Goal: Task Accomplishment & Management: Complete application form

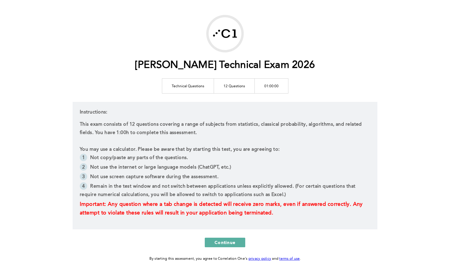
scroll to position [22, 0]
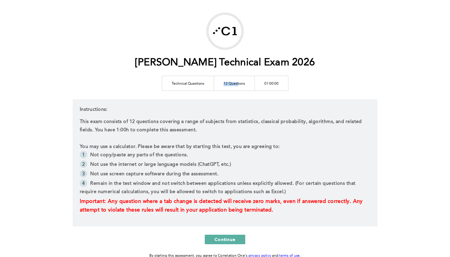
drag, startPoint x: 237, startPoint y: 84, endPoint x: 222, endPoint y: 84, distance: 14.9
click at [222, 84] on td "12 Questions" at bounding box center [234, 83] width 41 height 15
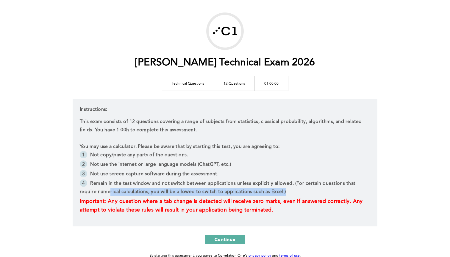
drag, startPoint x: 112, startPoint y: 191, endPoint x: 300, endPoint y: 186, distance: 188.0
click at [296, 190] on li "Remain in the test window and not switch between applications unless explicitly…" at bounding box center [225, 189] width 290 height 18
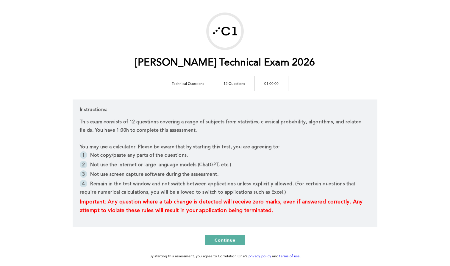
click at [125, 92] on div "[PERSON_NAME] Technical Exam 2026 Technical Questions 12 Questions 01:00:00 Ins…" at bounding box center [225, 135] width 305 height 247
click at [227, 240] on span "Continue" at bounding box center [224, 240] width 21 height 6
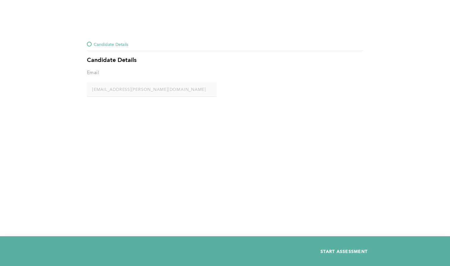
click at [341, 251] on span "START ASSESSMENT" at bounding box center [343, 251] width 47 height 6
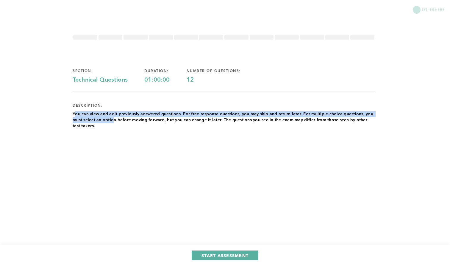
drag, startPoint x: 75, startPoint y: 114, endPoint x: 115, endPoint y: 120, distance: 40.6
click at [115, 120] on p "You can view and edit previously answered questions. For free-response question…" at bounding box center [224, 120] width 302 height 18
drag, startPoint x: 115, startPoint y: 120, endPoint x: 130, endPoint y: 119, distance: 15.5
click at [115, 120] on p "You can view and edit previously answered questions. For free-response question…" at bounding box center [224, 120] width 302 height 18
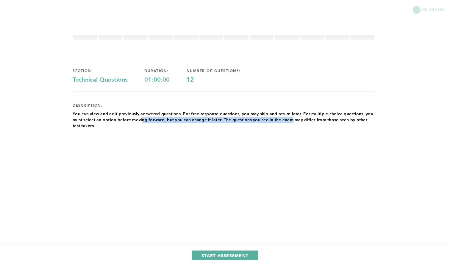
drag, startPoint x: 157, startPoint y: 119, endPoint x: 292, endPoint y: 119, distance: 135.0
click at [292, 119] on p "You can view and edit previously answered questions. For free-response question…" at bounding box center [224, 120] width 302 height 18
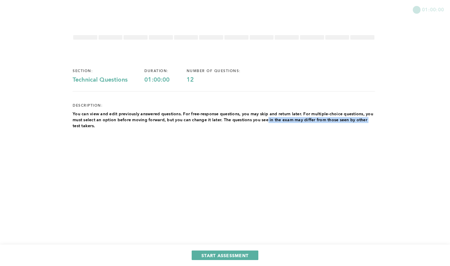
drag, startPoint x: 315, startPoint y: 118, endPoint x: 372, endPoint y: 119, distance: 57.4
click at [372, 119] on p "You can view and edit previously answered questions. For free-response question…" at bounding box center [224, 120] width 302 height 18
drag, startPoint x: 372, startPoint y: 119, endPoint x: 328, endPoint y: 119, distance: 44.0
click at [371, 119] on p "You can view and edit previously answered questions. For free-response question…" at bounding box center [224, 120] width 302 height 18
drag, startPoint x: 76, startPoint y: 123, endPoint x: 90, endPoint y: 123, distance: 13.7
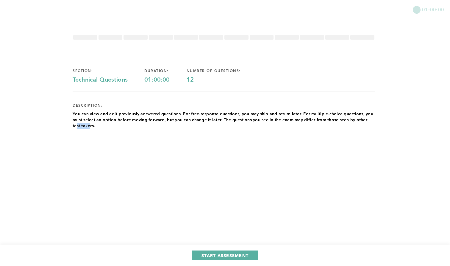
click at [90, 123] on p "You can view and edit previously answered questions. For free-response question…" at bounding box center [224, 120] width 302 height 18
click at [233, 253] on span "START ASSESSMENT" at bounding box center [224, 255] width 47 height 6
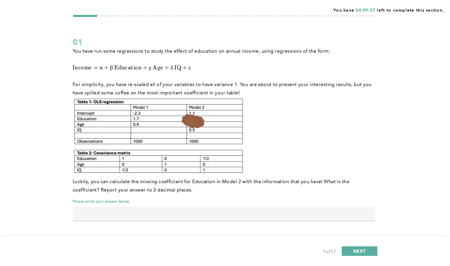
click at [105, 213] on input "text" at bounding box center [224, 213] width 302 height 14
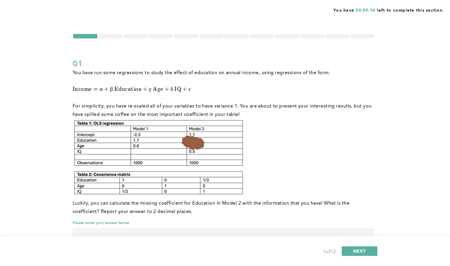
scroll to position [2, 0]
click at [364, 250] on span "NEXT" at bounding box center [359, 251] width 13 height 6
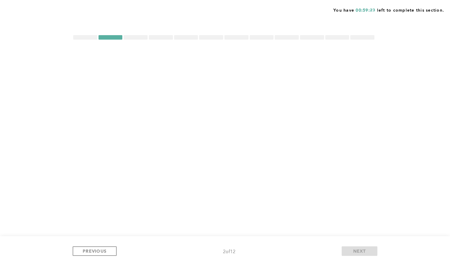
scroll to position [0, 0]
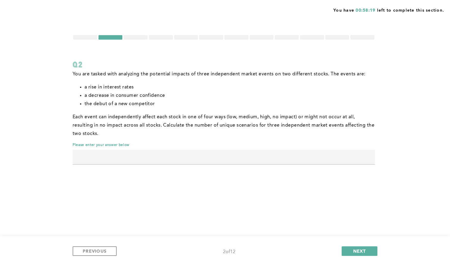
click at [115, 164] on div at bounding box center [224, 164] width 302 height 1
click at [136, 159] on input "text" at bounding box center [224, 157] width 302 height 14
type input "4096"
click at [357, 252] on span "NEXT" at bounding box center [359, 251] width 13 height 6
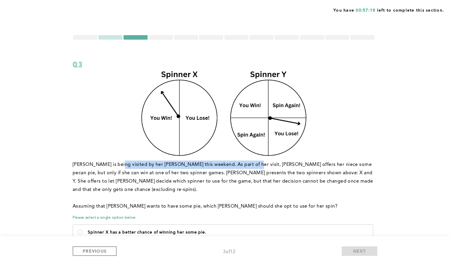
drag, startPoint x: 116, startPoint y: 164, endPoint x: 245, endPoint y: 167, distance: 128.8
click at [245, 167] on p "[PERSON_NAME] is being visited by her [PERSON_NAME] this weekend. As part of he…" at bounding box center [224, 176] width 302 height 33
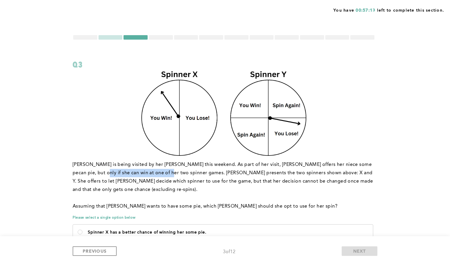
drag, startPoint x: 99, startPoint y: 173, endPoint x: 153, endPoint y: 173, distance: 53.8
click at [153, 173] on p "[PERSON_NAME] is being visited by her [PERSON_NAME] this weekend. As part of he…" at bounding box center [224, 176] width 302 height 33
drag, startPoint x: 153, startPoint y: 173, endPoint x: 157, endPoint y: 173, distance: 4.2
click at [153, 173] on p "[PERSON_NAME] is being visited by her [PERSON_NAME] this weekend. As part of he…" at bounding box center [224, 176] width 302 height 33
drag, startPoint x: 189, startPoint y: 172, endPoint x: 243, endPoint y: 173, distance: 53.8
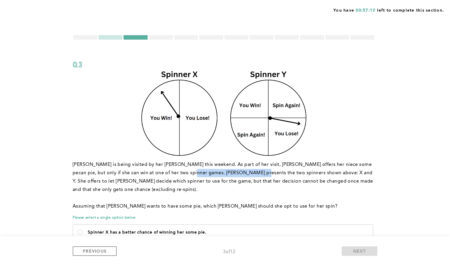
click at [243, 173] on p "[PERSON_NAME] is being visited by her [PERSON_NAME] this weekend. As part of he…" at bounding box center [224, 176] width 302 height 33
click at [244, 173] on p "[PERSON_NAME] is being visited by her [PERSON_NAME] this weekend. As part of he…" at bounding box center [224, 176] width 302 height 33
drag, startPoint x: 286, startPoint y: 173, endPoint x: 330, endPoint y: 172, distance: 44.3
click at [330, 172] on p "[PERSON_NAME] is being visited by her [PERSON_NAME] this weekend. As part of he…" at bounding box center [224, 176] width 302 height 33
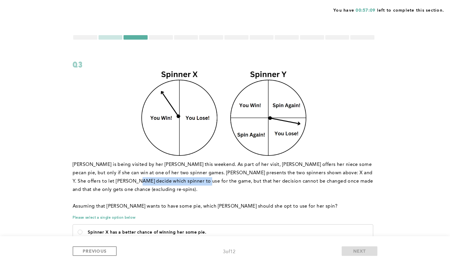
drag, startPoint x: 106, startPoint y: 180, endPoint x: 170, endPoint y: 181, distance: 64.3
click at [170, 181] on p "[PERSON_NAME] is being visited by her [PERSON_NAME] this weekend. As part of he…" at bounding box center [224, 176] width 302 height 33
drag, startPoint x: 170, startPoint y: 181, endPoint x: 180, endPoint y: 181, distance: 9.5
click at [170, 181] on p "[PERSON_NAME] is being visited by her [PERSON_NAME] this weekend. As part of he…" at bounding box center [224, 176] width 302 height 33
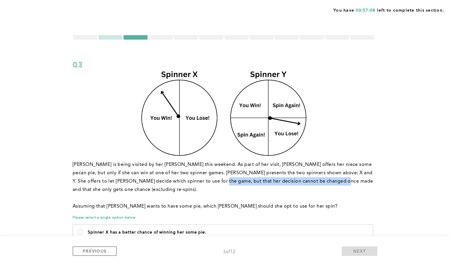
drag, startPoint x: 191, startPoint y: 181, endPoint x: 315, endPoint y: 180, distance: 124.3
click at [315, 180] on p "[PERSON_NAME] is being visited by her [PERSON_NAME] this weekend. As part of he…" at bounding box center [224, 176] width 302 height 33
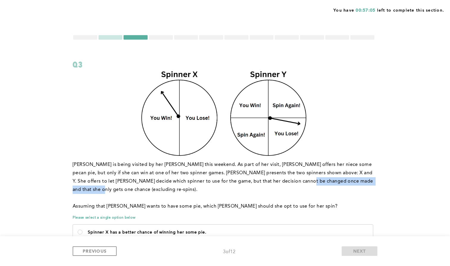
drag, startPoint x: 291, startPoint y: 181, endPoint x: 370, endPoint y: 182, distance: 78.8
click at [370, 182] on p "[PERSON_NAME] is being visited by her [PERSON_NAME] this weekend. As part of he…" at bounding box center [224, 176] width 302 height 33
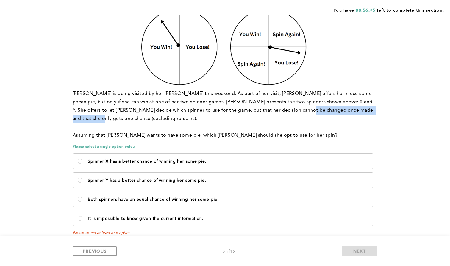
scroll to position [70, 0]
drag, startPoint x: 130, startPoint y: 190, endPoint x: 137, endPoint y: 189, distance: 7.5
click at [130, 197] on p "Both spinners have an equal chance of winning her some pie." at bounding box center [228, 199] width 280 height 5
click at [82, 197] on pie\ "Both spinners have an equal chance of winning her some pie." at bounding box center [80, 199] width 5 height 5
radio pie\ "true"
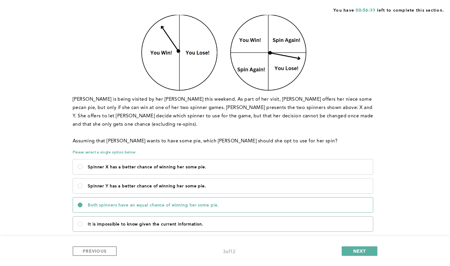
scroll to position [65, 0]
click at [357, 252] on span "NEXT" at bounding box center [359, 251] width 13 height 6
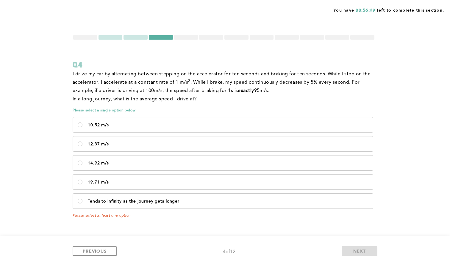
scroll to position [0, 0]
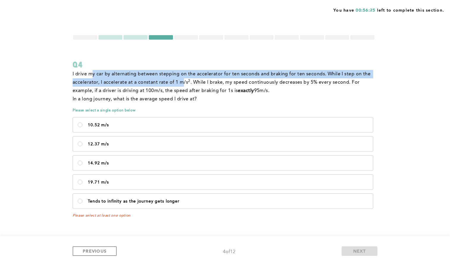
drag, startPoint x: 93, startPoint y: 75, endPoint x: 184, endPoint y: 79, distance: 91.1
click at [184, 79] on p "I drive my car by alternating between stepping on the accelerator for ten secon…" at bounding box center [224, 82] width 302 height 25
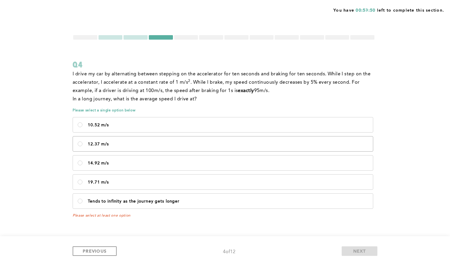
click at [126, 144] on p "12.37 m/s" at bounding box center [228, 144] width 280 height 5
click at [82, 144] on m\/s\<\/p\> "12.37 m/s" at bounding box center [80, 143] width 5 height 5
radio m\/s\<\/p\> "true"
drag, startPoint x: 351, startPoint y: 253, endPoint x: 330, endPoint y: 238, distance: 25.3
click at [351, 253] on button "NEXT" at bounding box center [359, 251] width 36 height 10
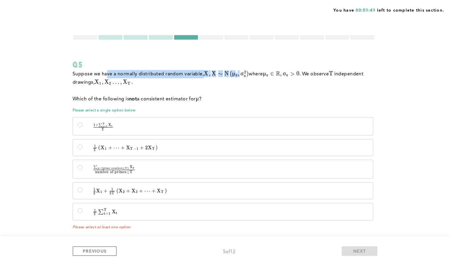
drag, startPoint x: 109, startPoint y: 77, endPoint x: 239, endPoint y: 77, distance: 129.1
click at [239, 77] on p "Suppose we have a normally distributed random variable, X , X ∼ N ( μ x , σ x 2…" at bounding box center [224, 78] width 302 height 17
click at [128, 172] on span at bounding box center [113, 172] width 41 height 2
click at [82, 170] on input "∑ p ∈ { prime numbers ≤ T } X p number of primes ≤ T \quad \frac{\sum_{p \in \{…" at bounding box center [80, 167] width 5 height 5
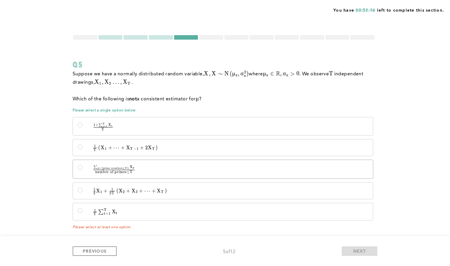
radio input "true"
click at [351, 246] on button "NEXT" at bounding box center [359, 251] width 36 height 10
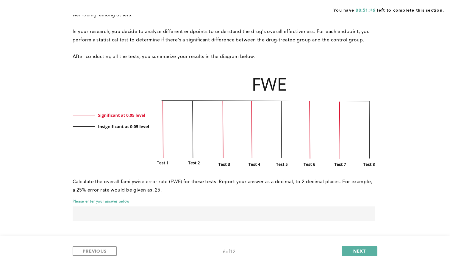
scroll to position [76, 0]
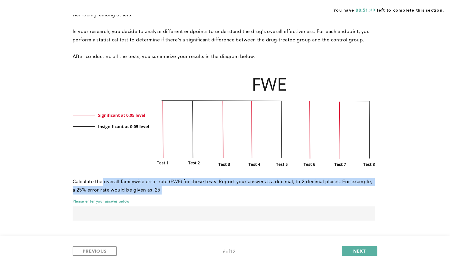
drag, startPoint x: 102, startPoint y: 179, endPoint x: 238, endPoint y: 186, distance: 136.4
click at [238, 186] on p "Calculate the overall familywise error rate (FWE) for these tests. Report your …" at bounding box center [224, 186] width 302 height 17
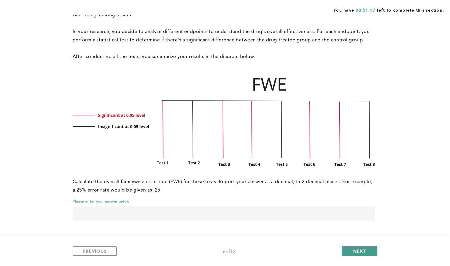
click at [346, 249] on button "NEXT" at bounding box center [359, 251] width 36 height 10
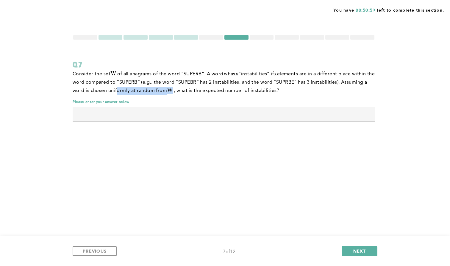
drag, startPoint x: 142, startPoint y: 90, endPoint x: 199, endPoint y: 90, distance: 57.1
click at [199, 90] on p "Consider the set W W W of all anagrams of the word “SUPERB”. A word w w w has x…" at bounding box center [224, 82] width 302 height 25
click at [363, 249] on span "NEXT" at bounding box center [359, 251] width 13 height 6
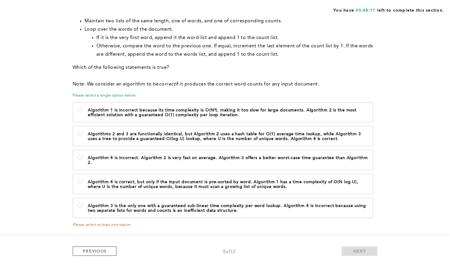
scroll to position [224, 0]
drag, startPoint x: 89, startPoint y: 80, endPoint x: 320, endPoint y: 80, distance: 230.8
click at [320, 80] on p "Note: We consider an algorithm to be correct if it produces the correct word co…" at bounding box center [224, 84] width 302 height 8
drag, startPoint x: 320, startPoint y: 80, endPoint x: 292, endPoint y: 84, distance: 28.4
click at [320, 80] on p "Note: We consider an algorithm to be correct if it produces the correct word co…" at bounding box center [224, 84] width 302 height 8
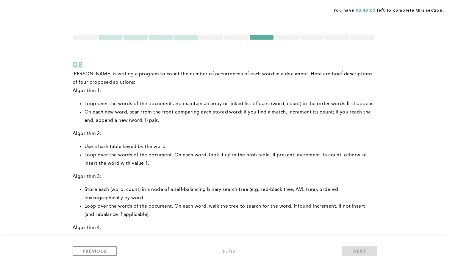
scroll to position [0, 0]
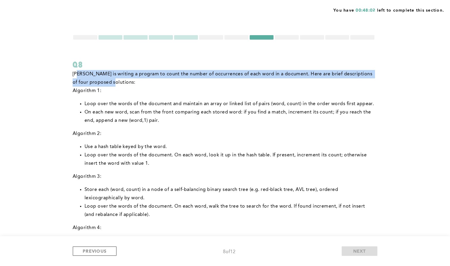
drag, startPoint x: 104, startPoint y: 74, endPoint x: 104, endPoint y: 86, distance: 12.2
click at [104, 86] on p "[PERSON_NAME] is writing a program to count the number of occurrences of each w…" at bounding box center [224, 78] width 302 height 17
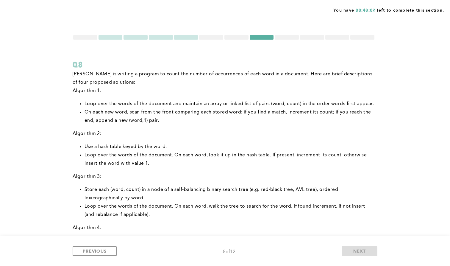
click at [104, 86] on p "[PERSON_NAME] is writing a program to count the number of occurrences of each w…" at bounding box center [224, 78] width 302 height 17
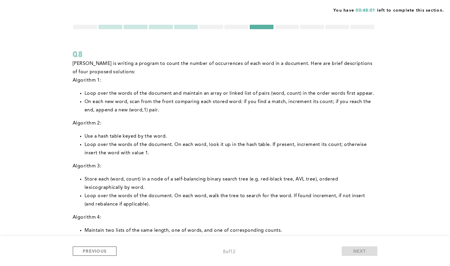
scroll to position [5, 0]
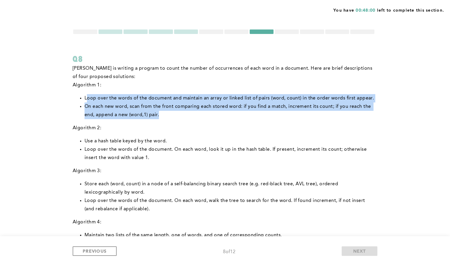
drag, startPoint x: 87, startPoint y: 98, endPoint x: 165, endPoint y: 113, distance: 79.7
click at [165, 113] on ul "Loop over the words of the document and maintain an array or linked list of pai…" at bounding box center [224, 106] width 302 height 25
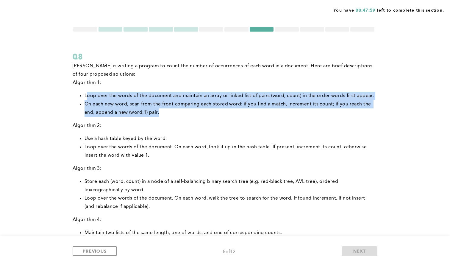
scroll to position [8, 0]
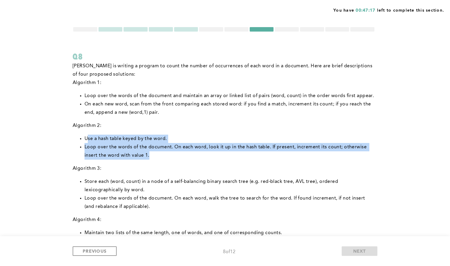
drag, startPoint x: 86, startPoint y: 139, endPoint x: 151, endPoint y: 154, distance: 66.8
click at [151, 154] on ul "Use a hash table keyed by the word. Loop over the words of the document. On eac…" at bounding box center [224, 146] width 302 height 25
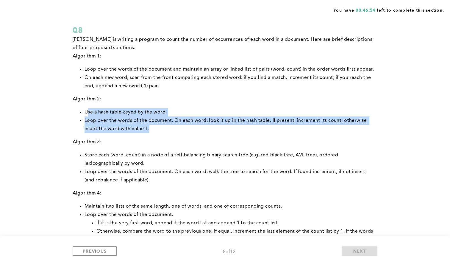
scroll to position [35, 0]
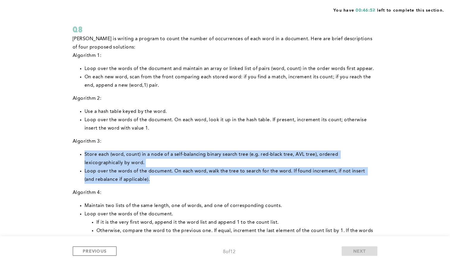
drag, startPoint x: 160, startPoint y: 177, endPoint x: 76, endPoint y: 152, distance: 87.9
click at [76, 152] on ul "Store each (word, count) in a node of a self-balancing binary search tree (e.g.…" at bounding box center [224, 166] width 302 height 33
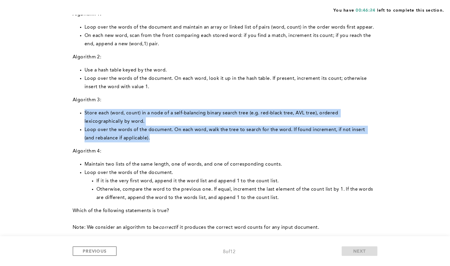
scroll to position [79, 0]
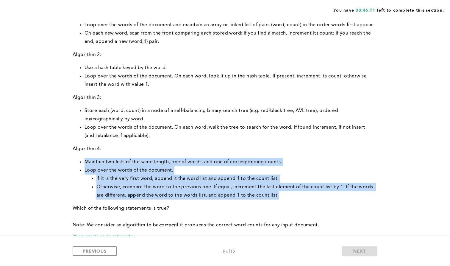
drag, startPoint x: 80, startPoint y: 156, endPoint x: 270, endPoint y: 199, distance: 194.3
click at [270, 199] on div "[PERSON_NAME] is writing a program to count the number of occurrences of each w…" at bounding box center [224, 110] width 302 height 238
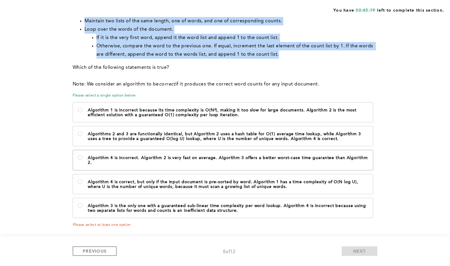
scroll to position [224, 0]
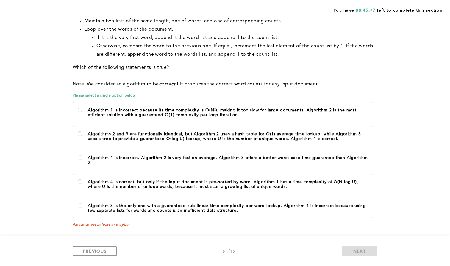
click at [147, 158] on p "Algorithm 4 is incorrect. Algorithm 2 is very fast on average. Algorithm 3 offe…" at bounding box center [228, 160] width 280 height 10
click at [82, 158] on 2\ "Algorithm 4 is incorrect. Algorithm 2 is very fast on average. Algorithm 3 offe…" at bounding box center [80, 157] width 5 height 5
radio 2\ "true"
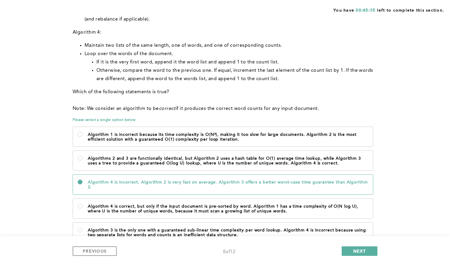
scroll to position [185, 0]
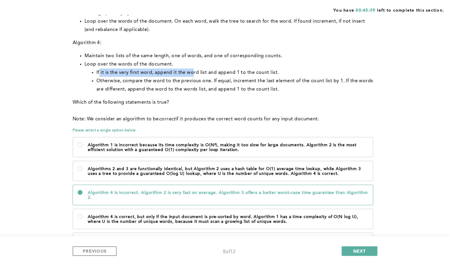
drag, startPoint x: 100, startPoint y: 72, endPoint x: 192, endPoint y: 74, distance: 91.9
click at [192, 74] on li "If it is the very first word, append it the word list and append 1 to the count…" at bounding box center [235, 72] width 278 height 8
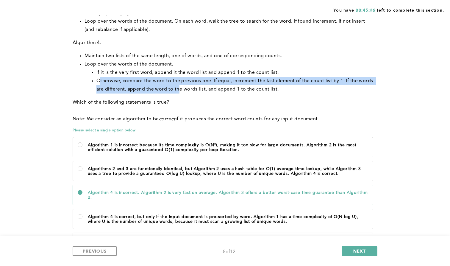
drag, startPoint x: 115, startPoint y: 81, endPoint x: 178, endPoint y: 83, distance: 63.1
click at [178, 83] on li "Otherwise, compare the word to the previous one. If equal, increment the last e…" at bounding box center [235, 85] width 278 height 17
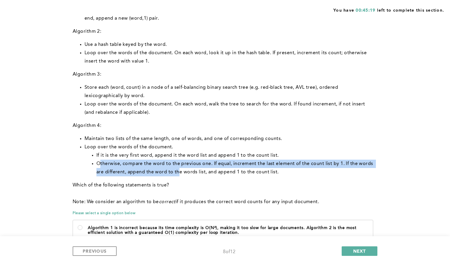
scroll to position [102, 0]
click at [122, 164] on li "Otherwise, compare the word to the previous one. If equal, increment the last e…" at bounding box center [235, 167] width 278 height 17
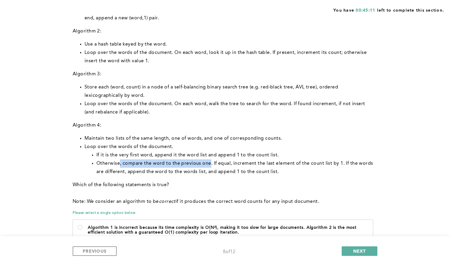
drag, startPoint x: 119, startPoint y: 162, endPoint x: 209, endPoint y: 163, distance: 90.4
click at [209, 163] on li "Otherwise, compare the word to the previous one. If equal, increment the last e…" at bounding box center [235, 167] width 278 height 17
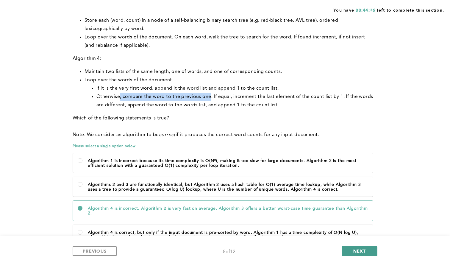
scroll to position [169, 0]
drag, startPoint x: 372, startPoint y: 250, endPoint x: 366, endPoint y: 248, distance: 6.8
click at [372, 250] on button "NEXT" at bounding box center [359, 251] width 36 height 10
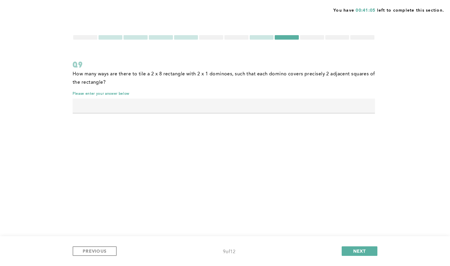
drag, startPoint x: 140, startPoint y: 112, endPoint x: 158, endPoint y: 125, distance: 22.1
click at [140, 112] on input "text" at bounding box center [224, 105] width 302 height 14
type input "34"
drag, startPoint x: 355, startPoint y: 252, endPoint x: 339, endPoint y: 244, distance: 18.1
click at [355, 252] on span "NEXT" at bounding box center [359, 251] width 13 height 6
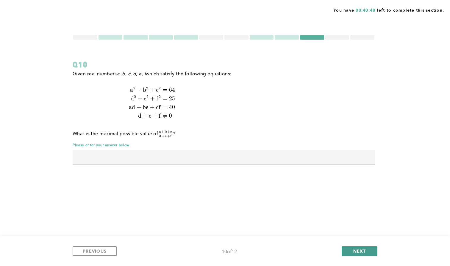
click at [360, 253] on span "NEXT" at bounding box center [359, 251] width 13 height 6
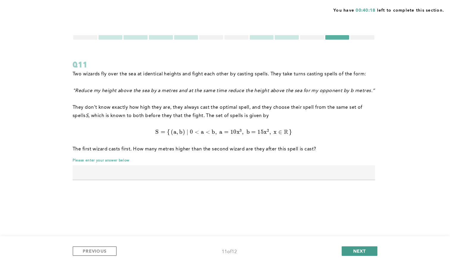
click at [351, 248] on button "NEXT" at bounding box center [359, 251] width 36 height 10
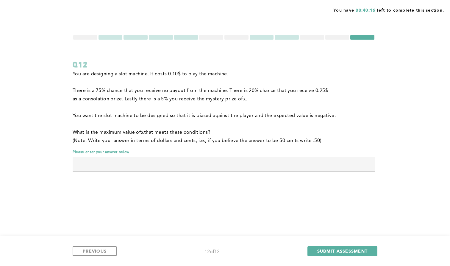
click at [120, 72] on p "You are designing a slot machine. It costs 0.10 $ to play the machine." at bounding box center [204, 74] width 263 height 8
click at [98, 164] on input "text" at bounding box center [224, 164] width 302 height 14
type input "1"
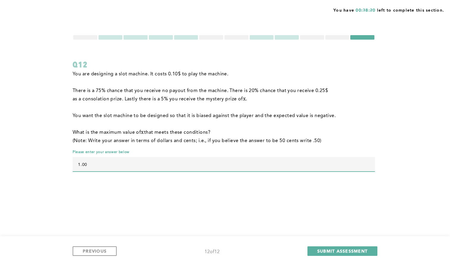
type input "1.00"
click at [210, 107] on p at bounding box center [204, 107] width 263 height 8
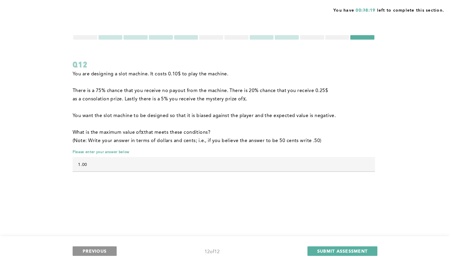
click at [96, 249] on span "PREVIOUS" at bounding box center [95, 251] width 24 height 6
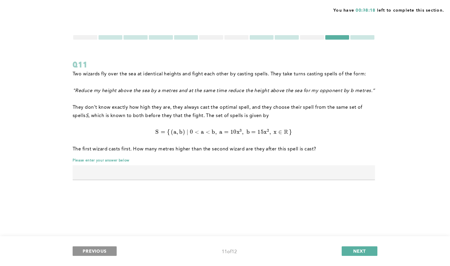
click at [96, 249] on span "PREVIOUS" at bounding box center [95, 251] width 24 height 6
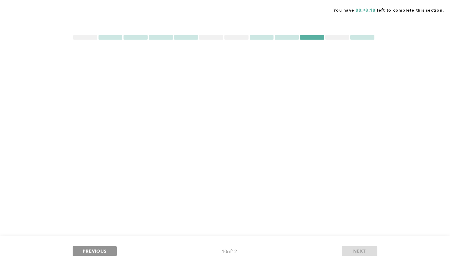
click at [96, 249] on span "PREVIOUS" at bounding box center [95, 251] width 24 height 6
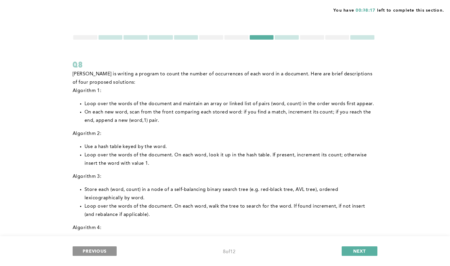
click at [96, 249] on span "PREVIOUS" at bounding box center [95, 251] width 24 height 6
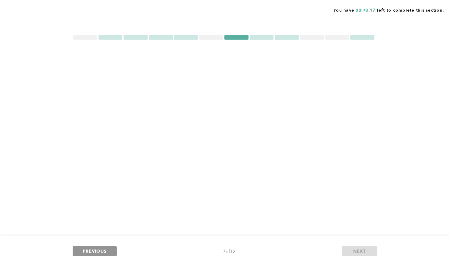
click at [96, 249] on span "PREVIOUS" at bounding box center [95, 251] width 24 height 6
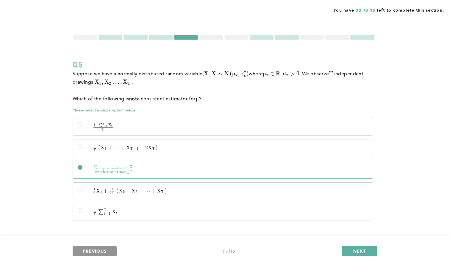
click at [96, 249] on span "PREVIOUS" at bounding box center [95, 251] width 24 height 6
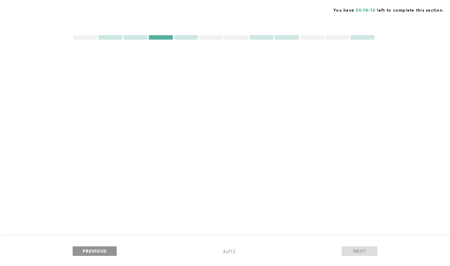
click at [96, 249] on span "PREVIOUS" at bounding box center [95, 251] width 24 height 6
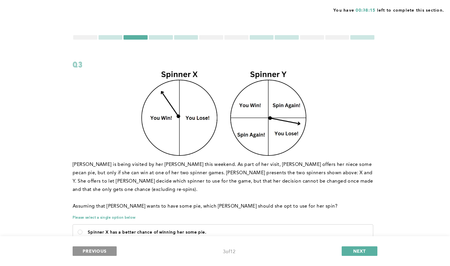
click at [96, 249] on span "PREVIOUS" at bounding box center [95, 251] width 24 height 6
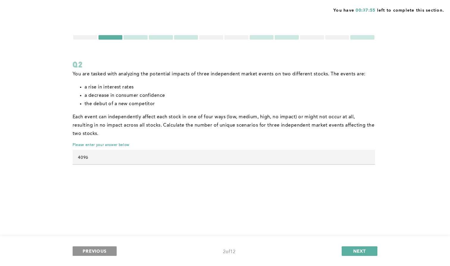
click at [96, 251] on span "PREVIOUS" at bounding box center [95, 251] width 24 height 6
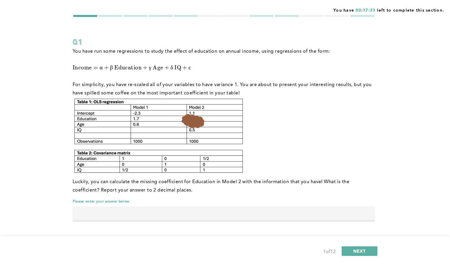
scroll to position [23, 0]
click at [350, 248] on button "NEXT" at bounding box center [359, 251] width 36 height 10
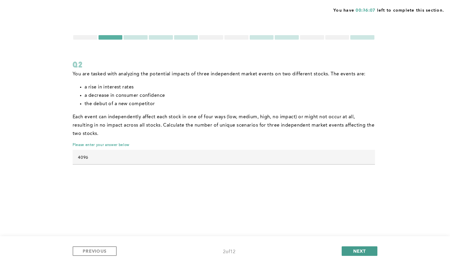
click at [350, 248] on button "NEXT" at bounding box center [359, 251] width 36 height 10
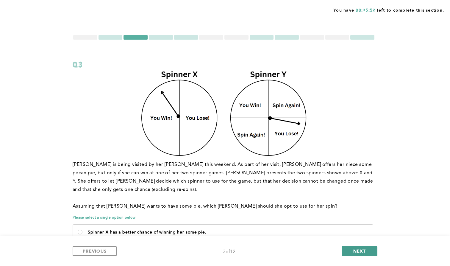
click at [364, 251] on span "NEXT" at bounding box center [359, 251] width 13 height 6
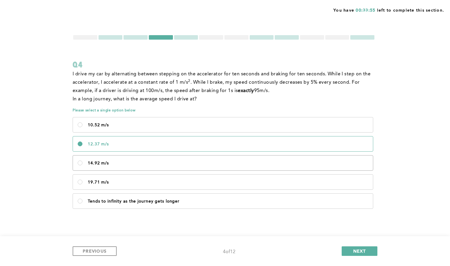
click at [113, 163] on p "14.92 m/s" at bounding box center [228, 163] width 280 height 5
click at [82, 163] on m\/s\<\/p\> "14.92 m/s" at bounding box center [80, 162] width 5 height 5
radio m\/s\<\/p\> "true"
drag, startPoint x: 345, startPoint y: 248, endPoint x: 334, endPoint y: 224, distance: 26.6
click at [345, 248] on button "NEXT" at bounding box center [359, 251] width 36 height 10
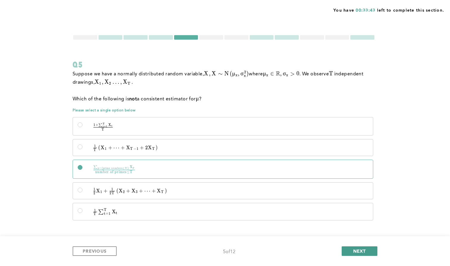
click at [354, 247] on button "NEXT" at bounding box center [359, 251] width 36 height 10
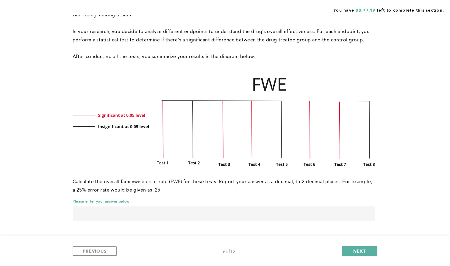
scroll to position [76, 0]
click at [352, 253] on button "NEXT" at bounding box center [359, 251] width 36 height 10
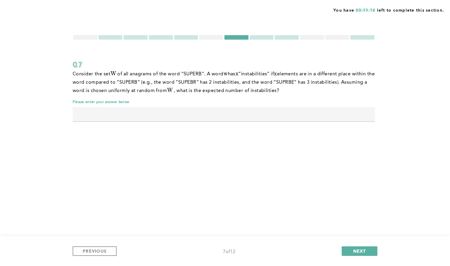
scroll to position [0, 0]
click at [152, 114] on input "text" at bounding box center [224, 114] width 302 height 14
type input "5"
click at [145, 135] on div "You have 00:31:45 left to complete this section. Q7 Consider the set W W W of a…" at bounding box center [225, 133] width 450 height 266
drag, startPoint x: 361, startPoint y: 248, endPoint x: 308, endPoint y: 218, distance: 61.1
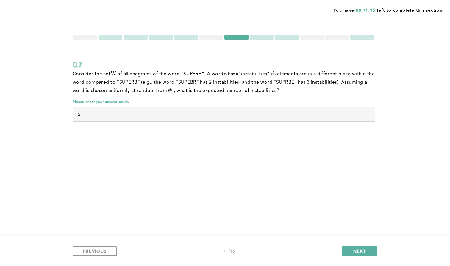
click at [361, 248] on span "NEXT" at bounding box center [359, 251] width 13 height 6
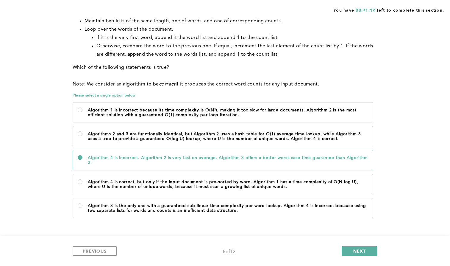
scroll to position [221, 0]
click at [159, 164] on p "Algorithm 4 is incorrect. Algorithm 2 is very fast on average. Algorithm 3 offe…" at bounding box center [228, 160] width 280 height 10
click at [82, 160] on 2\ "Algorithm 4 is incorrect. Algorithm 2 is very fast on average. Algorithm 3 offe…" at bounding box center [80, 157] width 5 height 5
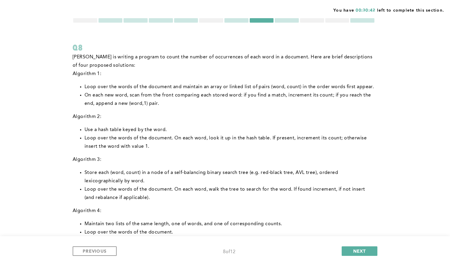
scroll to position [17, 0]
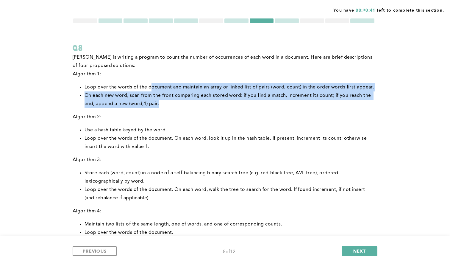
drag, startPoint x: 170, startPoint y: 98, endPoint x: 148, endPoint y: 88, distance: 24.1
click at [150, 84] on ul "Loop over the words of the document and maintain an array or linked list of pai…" at bounding box center [224, 95] width 302 height 25
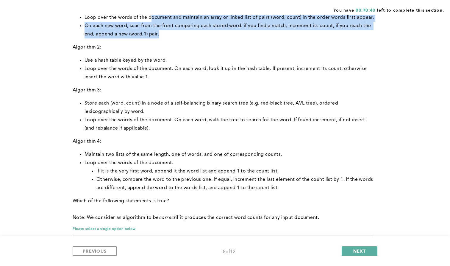
scroll to position [219, 0]
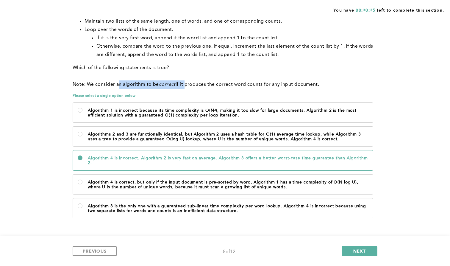
drag, startPoint x: 120, startPoint y: 84, endPoint x: 184, endPoint y: 82, distance: 64.0
click at [184, 82] on p "Note: We consider an algorithm to be correct if it produces the correct word co…" at bounding box center [224, 84] width 302 height 8
drag, startPoint x: 194, startPoint y: 84, endPoint x: 242, endPoint y: 85, distance: 47.3
click at [194, 84] on p "Note: We consider an algorithm to be correct if it produces the correct word co…" at bounding box center [224, 84] width 302 height 8
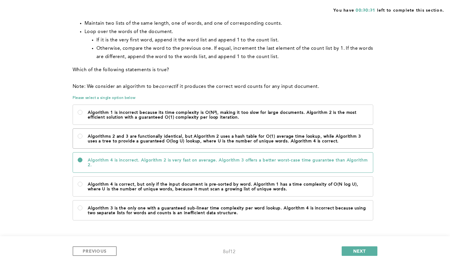
scroll to position [213, 0]
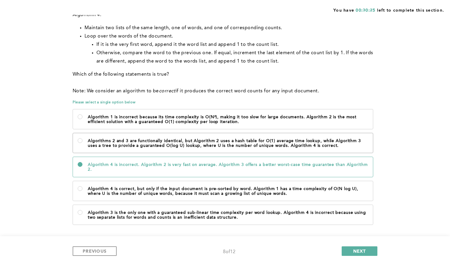
click at [194, 147] on p "Algorithms 2 and 3 are functionally identical, but Algorithm 2 uses a hash tabl…" at bounding box center [228, 143] width 280 height 10
click at [82, 143] on correct\ "Algorithms 2 and 3 are functionally identical, but Algorithm 2 uses a hash tabl…" at bounding box center [80, 140] width 5 height 5
radio correct\ "true"
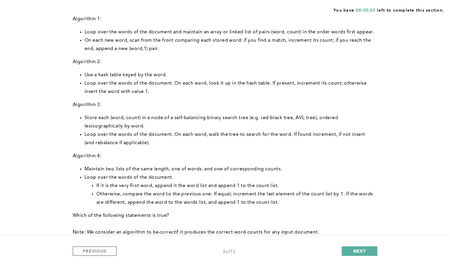
scroll to position [65, 0]
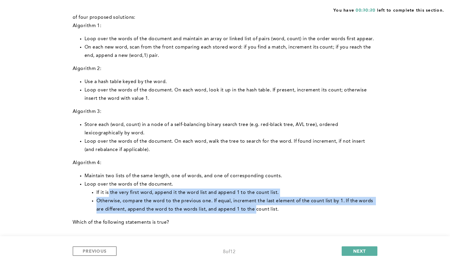
drag, startPoint x: 160, startPoint y: 197, endPoint x: 256, endPoint y: 210, distance: 97.0
click at [256, 210] on ul "Maintain two lists of the same length, one of words, and one of corresponding c…" at bounding box center [224, 193] width 302 height 42
click at [256, 210] on li "Otherwise, compare the word to the previous one. If equal, increment the last e…" at bounding box center [235, 205] width 278 height 17
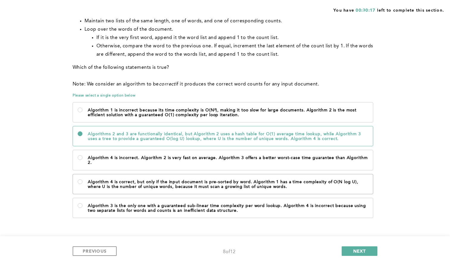
scroll to position [224, 0]
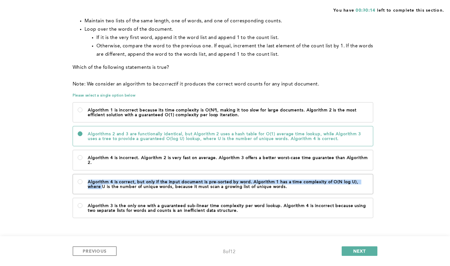
drag, startPoint x: 38, startPoint y: 183, endPoint x: 111, endPoint y: 191, distance: 73.1
click at [112, 184] on div "You have 00:30:14 left to complete this section. Q8 [PERSON_NAME] is writing a …" at bounding box center [225, 22] width 450 height 485
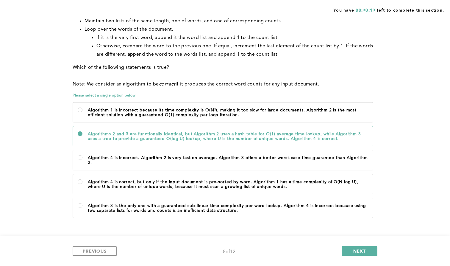
click at [45, 211] on div "You have 00:30:13 left to complete this section. Q8 [PERSON_NAME] is writing a …" at bounding box center [225, 22] width 450 height 485
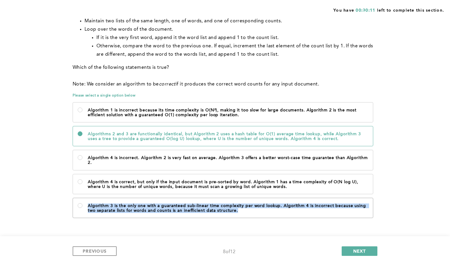
drag, startPoint x: 71, startPoint y: 204, endPoint x: 260, endPoint y: 214, distance: 188.8
click at [232, 213] on div "You have 00:30:11 left to complete this section. Q8 [PERSON_NAME] is writing a …" at bounding box center [225, 22] width 450 height 485
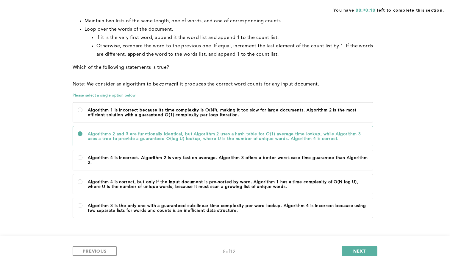
drag, startPoint x: 411, startPoint y: 185, endPoint x: 377, endPoint y: 170, distance: 38.2
click at [411, 186] on div "You have 00:30:10 left to complete this section. Q8 [PERSON_NAME] is writing a …" at bounding box center [225, 22] width 450 height 485
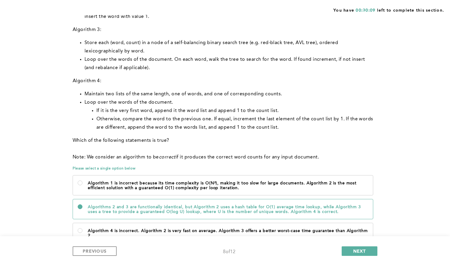
scroll to position [145, 0]
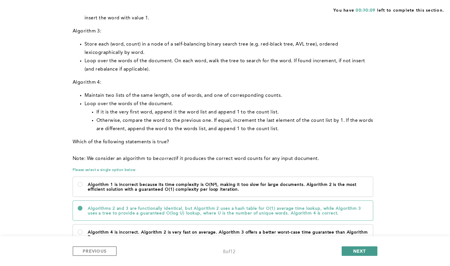
click at [366, 250] on button "NEXT" at bounding box center [359, 251] width 36 height 10
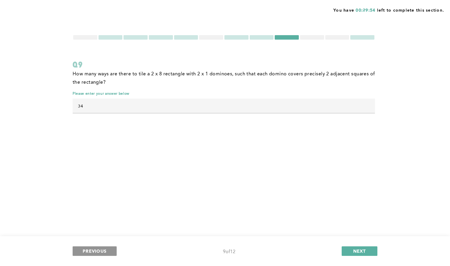
click at [98, 253] on button "PREVIOUS" at bounding box center [95, 251] width 44 height 10
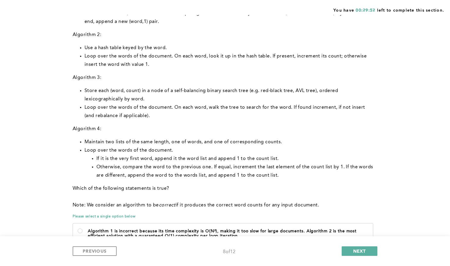
scroll to position [99, 0]
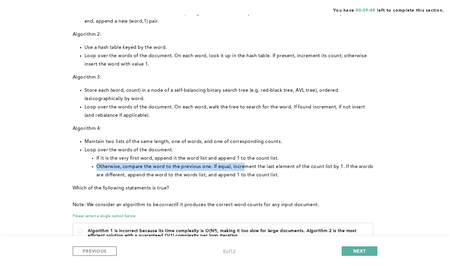
drag, startPoint x: 101, startPoint y: 164, endPoint x: 243, endPoint y: 166, distance: 142.5
click at [243, 166] on ul "Maintain two lists of the same length, one of words, and one of corresponding c…" at bounding box center [224, 158] width 302 height 42
click at [243, 166] on li "Otherwise, compare the word to the previous one. If equal, increment the last e…" at bounding box center [235, 170] width 278 height 17
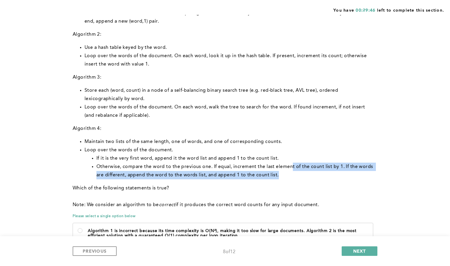
drag, startPoint x: 307, startPoint y: 165, endPoint x: 293, endPoint y: 175, distance: 17.3
click at [293, 175] on li "Otherwise, compare the word to the previous one. If equal, increment the last e…" at bounding box center [235, 170] width 278 height 17
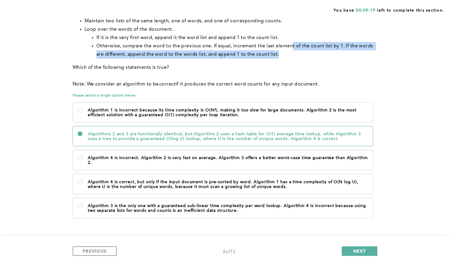
scroll to position [224, 0]
click at [356, 249] on span "NEXT" at bounding box center [359, 251] width 13 height 6
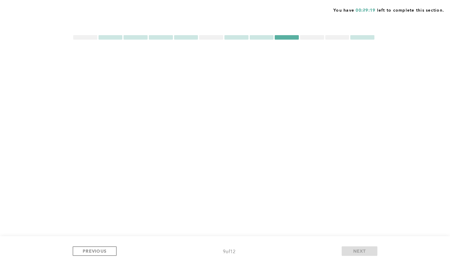
scroll to position [0, 0]
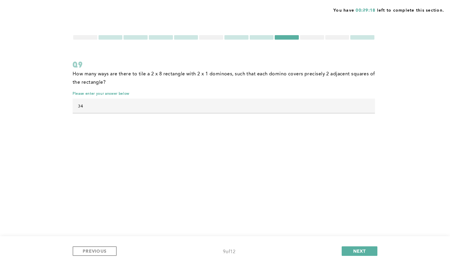
click at [153, 104] on input "34" at bounding box center [224, 105] width 302 height 14
click at [365, 251] on span "NEXT" at bounding box center [359, 251] width 13 height 6
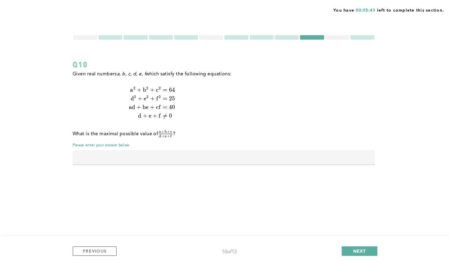
click at [225, 155] on input "text" at bounding box center [224, 157] width 302 height 14
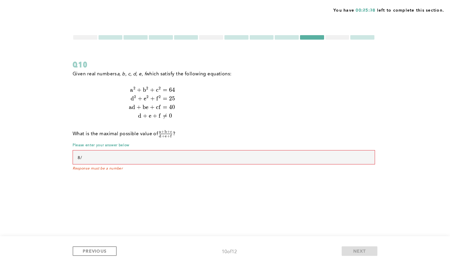
type input "8"
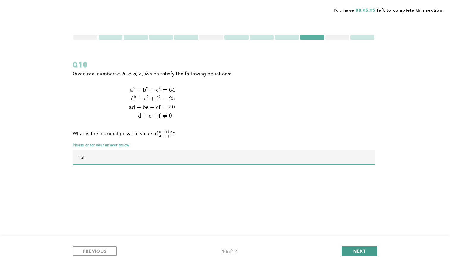
type input "1.6"
drag, startPoint x: 374, startPoint y: 251, endPoint x: 352, endPoint y: 230, distance: 30.5
click at [374, 251] on button "NEXT" at bounding box center [359, 251] width 36 height 10
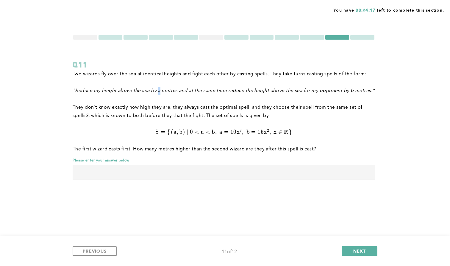
click at [160, 89] on em ""Reduce my height above the sea by a metres and at the same time reduce the hei…" at bounding box center [224, 90] width 302 height 5
click at [352, 90] on em ""Reduce my height above the sea by a metres and at the same time reduce the hei…" at bounding box center [224, 90] width 302 height 5
drag, startPoint x: 209, startPoint y: 107, endPoint x: 340, endPoint y: 107, distance: 131.2
click at [340, 107] on p "They don’t know exactly how high they are, they always cast the optimal spell, …" at bounding box center [224, 111] width 302 height 17
drag, startPoint x: 113, startPoint y: 116, endPoint x: 197, endPoint y: 115, distance: 84.2
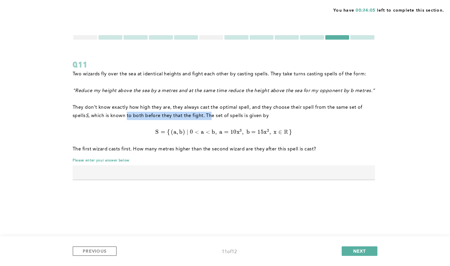
click at [197, 115] on p "They don’t know exactly how high they are, they always cast the optimal spell, …" at bounding box center [224, 111] width 302 height 17
click at [198, 115] on p "They don’t know exactly how high they are, they always cast the optimal spell, …" at bounding box center [224, 111] width 302 height 17
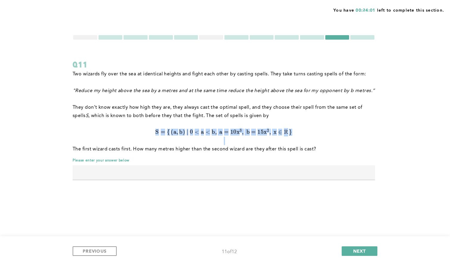
drag, startPoint x: 156, startPoint y: 130, endPoint x: 297, endPoint y: 137, distance: 141.1
click at [297, 137] on div "Two wizards fly over the sea at identical heights and fight each other by casti…" at bounding box center [224, 111] width 302 height 83
click at [297, 137] on p at bounding box center [224, 141] width 302 height 8
drag, startPoint x: 358, startPoint y: 248, endPoint x: 348, endPoint y: 240, distance: 12.9
click at [357, 248] on span "NEXT" at bounding box center [359, 251] width 13 height 6
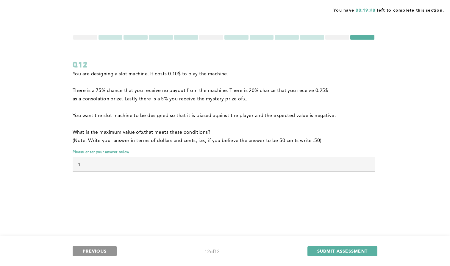
click at [102, 249] on span "PREVIOUS" at bounding box center [95, 251] width 24 height 6
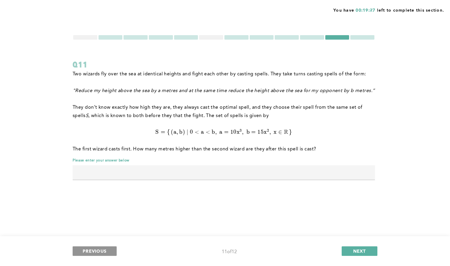
click at [102, 249] on span "PREVIOUS" at bounding box center [95, 251] width 24 height 6
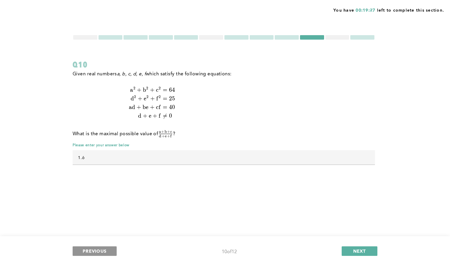
click at [102, 249] on span "PREVIOUS" at bounding box center [95, 251] width 24 height 6
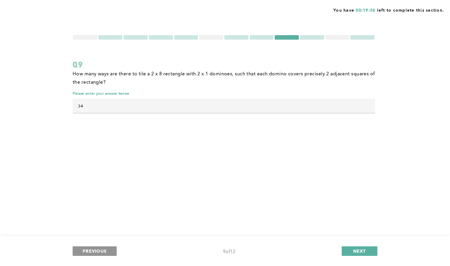
click at [102, 249] on span "PREVIOUS" at bounding box center [95, 251] width 24 height 6
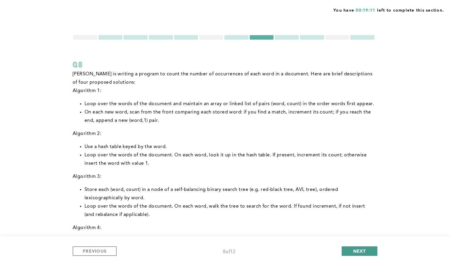
click at [364, 249] on span "NEXT" at bounding box center [359, 251] width 13 height 6
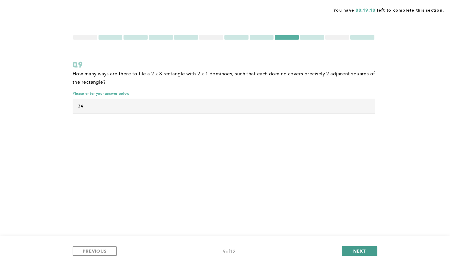
click at [363, 249] on span "NEXT" at bounding box center [359, 251] width 13 height 6
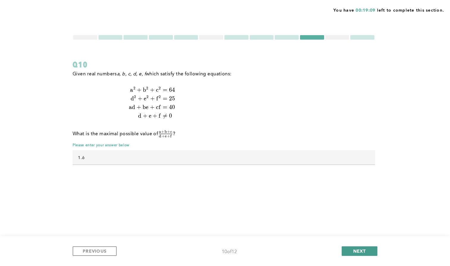
click at [363, 249] on span "NEXT" at bounding box center [359, 251] width 13 height 6
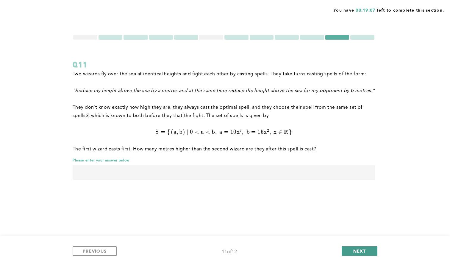
click at [363, 249] on span "NEXT" at bounding box center [359, 251] width 13 height 6
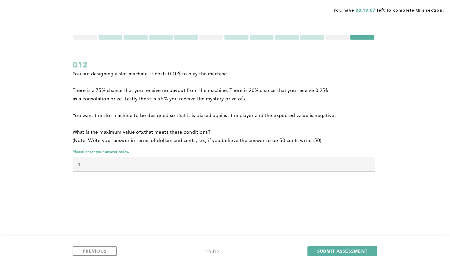
click at [124, 164] on input "1" at bounding box center [224, 164] width 302 height 14
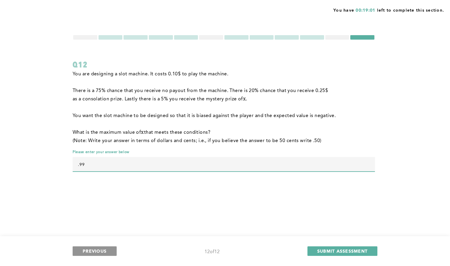
type input ".99"
click at [88, 247] on button "PREVIOUS" at bounding box center [95, 251] width 44 height 10
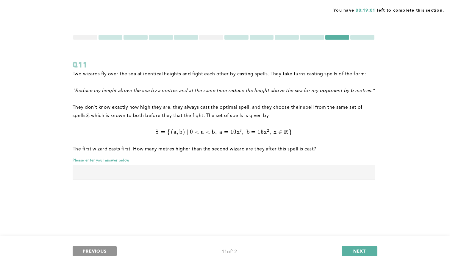
click at [88, 247] on button "PREVIOUS" at bounding box center [95, 251] width 44 height 10
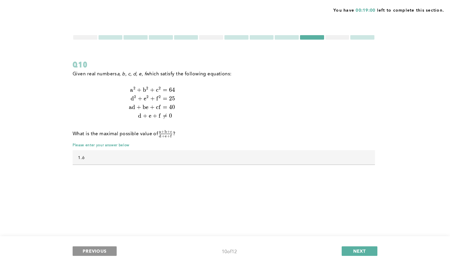
click at [88, 247] on button "PREVIOUS" at bounding box center [95, 251] width 44 height 10
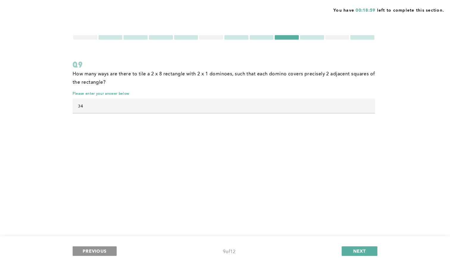
click at [88, 247] on button "PREVIOUS" at bounding box center [95, 251] width 44 height 10
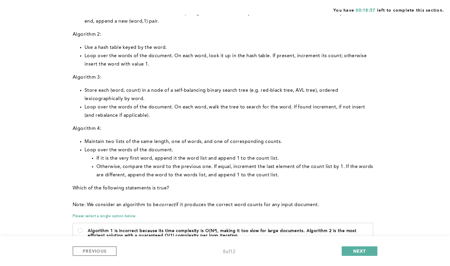
scroll to position [101, 0]
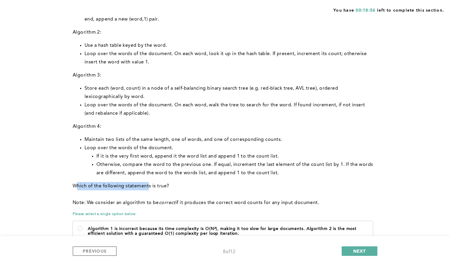
drag, startPoint x: 92, startPoint y: 185, endPoint x: 148, endPoint y: 185, distance: 55.9
click at [148, 185] on p "Which of the following statements is true?" at bounding box center [224, 186] width 302 height 8
drag, startPoint x: 148, startPoint y: 185, endPoint x: 130, endPoint y: 196, distance: 20.9
click at [147, 185] on p "Which of the following statements is true?" at bounding box center [224, 186] width 302 height 8
drag, startPoint x: 112, startPoint y: 202, endPoint x: 329, endPoint y: 202, distance: 217.1
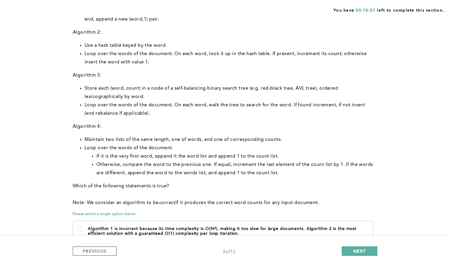
click at [329, 202] on p "Note: We consider an algorithm to be correct if it produces the correct word co…" at bounding box center [224, 202] width 302 height 8
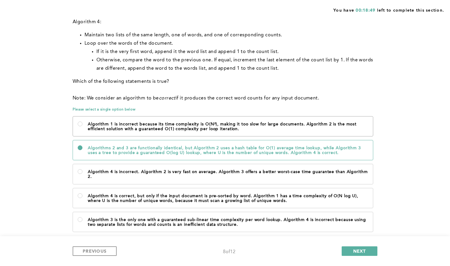
scroll to position [209, 0]
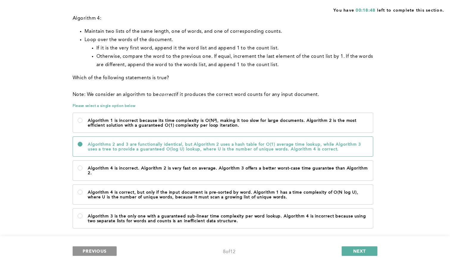
click at [101, 250] on span "PREVIOUS" at bounding box center [95, 251] width 24 height 6
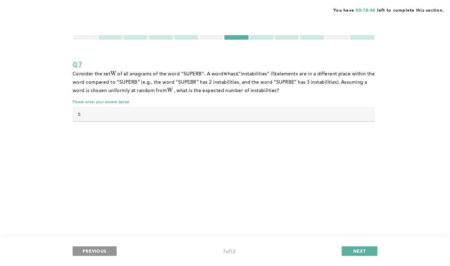
click at [103, 251] on span "PREVIOUS" at bounding box center [95, 251] width 24 height 6
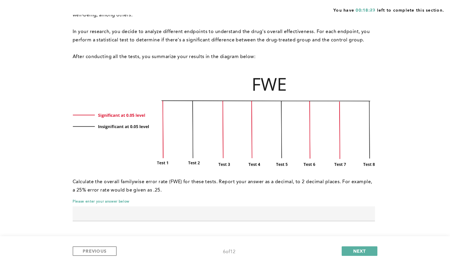
scroll to position [76, 0]
drag, startPoint x: 258, startPoint y: 212, endPoint x: 250, endPoint y: 204, distance: 12.2
click at [258, 212] on input "text" at bounding box center [224, 213] width 302 height 14
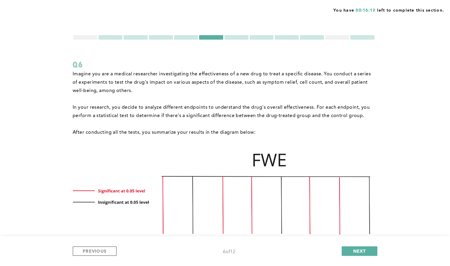
scroll to position [0, 0]
type input ".34"
click at [365, 250] on span "NEXT" at bounding box center [359, 251] width 13 height 6
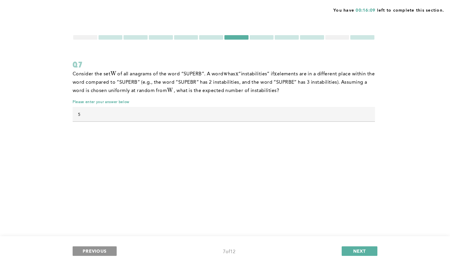
click at [95, 253] on span "PREVIOUS" at bounding box center [95, 251] width 24 height 6
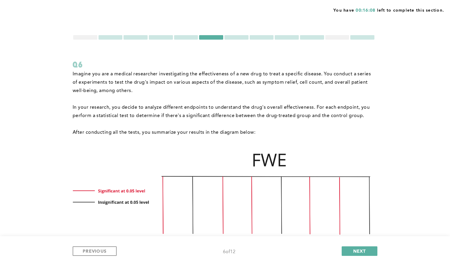
click at [338, 39] on div at bounding box center [337, 37] width 24 height 4
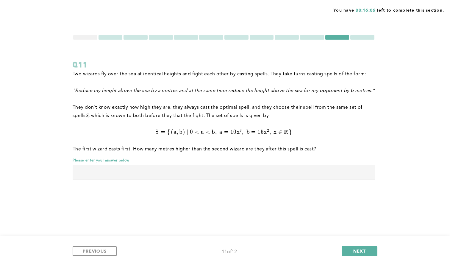
click at [112, 39] on div at bounding box center [110, 37] width 24 height 4
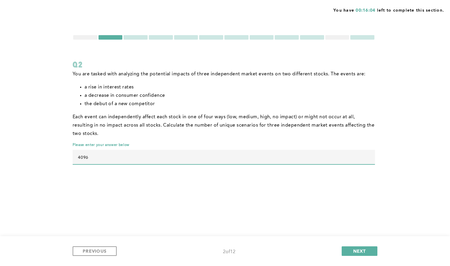
drag, startPoint x: 108, startPoint y: 151, endPoint x: 82, endPoint y: 152, distance: 26.5
click at [82, 152] on input "4096" at bounding box center [224, 157] width 302 height 14
drag, startPoint x: 90, startPoint y: 138, endPoint x: 90, endPoint y: 130, distance: 7.7
click at [90, 138] on div "You are tasked with analyzing the potential impacts of three independent market…" at bounding box center [224, 106] width 302 height 73
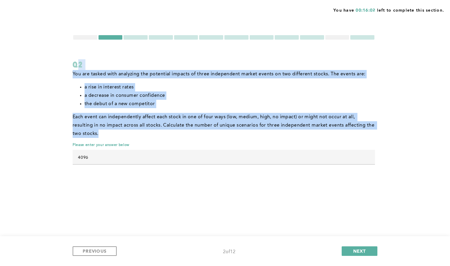
drag, startPoint x: 76, startPoint y: 68, endPoint x: 91, endPoint y: 131, distance: 64.4
click at [91, 128] on div "Q2 You are tasked with analyzing the potential impacts of three independent mar…" at bounding box center [224, 114] width 302 height 111
drag, startPoint x: 91, startPoint y: 137, endPoint x: 102, endPoint y: 130, distance: 12.6
click at [91, 137] on p "Each event can independently affect each stock in one of four ways (low, medium…" at bounding box center [224, 125] width 302 height 25
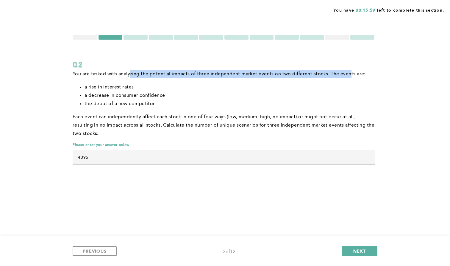
drag, startPoint x: 156, startPoint y: 72, endPoint x: 348, endPoint y: 76, distance: 192.2
click at [348, 76] on span "You are tasked with analyzing the potential impacts of three independent market…" at bounding box center [219, 74] width 293 height 5
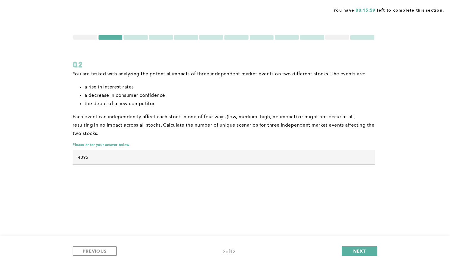
click at [348, 76] on span "You are tasked with analyzing the potential impacts of three independent market…" at bounding box center [219, 74] width 293 height 5
drag, startPoint x: 91, startPoint y: 87, endPoint x: 131, endPoint y: 90, distance: 40.6
click at [132, 90] on li "a rise in interest rates" at bounding box center [229, 87] width 290 height 8
drag, startPoint x: 105, startPoint y: 95, endPoint x: 143, endPoint y: 98, distance: 38.2
click at [152, 98] on li "a decrease in consumer confidence" at bounding box center [229, 95] width 290 height 8
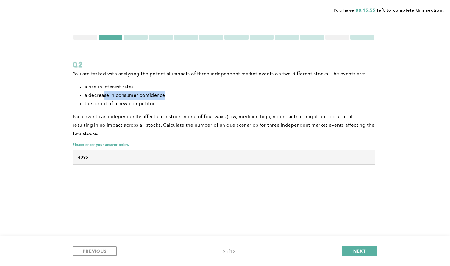
drag, startPoint x: 109, startPoint y: 99, endPoint x: 162, endPoint y: 104, distance: 53.2
click at [162, 104] on ul "a rise in interest rates a decrease in consumer confidence the debut of a new c…" at bounding box center [224, 95] width 302 height 25
click at [98, 118] on span "Each event can independently affect each stock in one of four ways (low, medium…" at bounding box center [224, 125] width 303 height 21
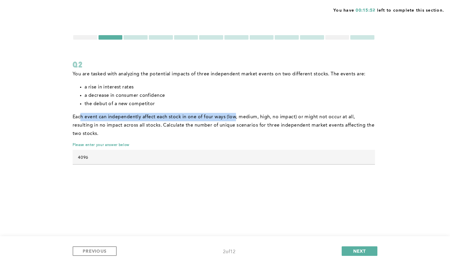
drag, startPoint x: 81, startPoint y: 116, endPoint x: 235, endPoint y: 117, distance: 154.1
click at [234, 117] on span "Each event can independently affect each stock in one of four ways (low, medium…" at bounding box center [224, 125] width 303 height 21
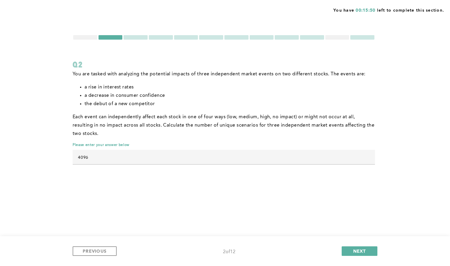
click at [114, 116] on span "Each event can independently affect each stock in one of four ways (low, medium…" at bounding box center [224, 125] width 303 height 21
click at [124, 155] on input "4096" at bounding box center [224, 157] width 302 height 14
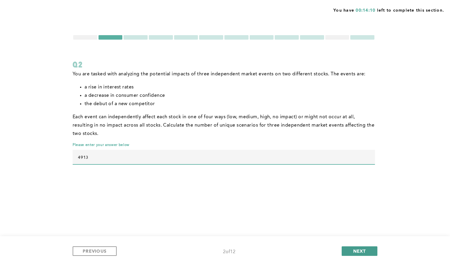
type input "4913"
click at [354, 250] on span "NEXT" at bounding box center [359, 251] width 13 height 6
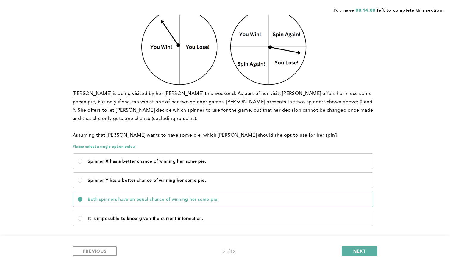
scroll to position [70, 0]
click at [125, 197] on p "Both spinners have an equal chance of winning her some pie." at bounding box center [228, 199] width 280 height 5
click at [82, 197] on pie\ "Both spinners have an equal chance of winning her some pie." at bounding box center [80, 199] width 5 height 5
click at [138, 131] on p "Assuming that [PERSON_NAME] wants to have some pie, which [PERSON_NAME] should …" at bounding box center [224, 135] width 302 height 8
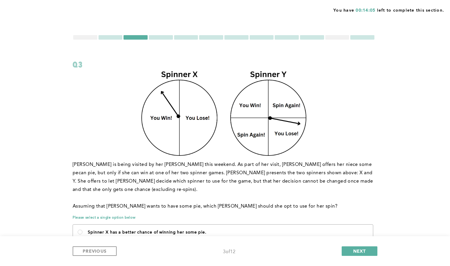
scroll to position [0, 0]
click at [358, 246] on button "NEXT" at bounding box center [359, 251] width 36 height 10
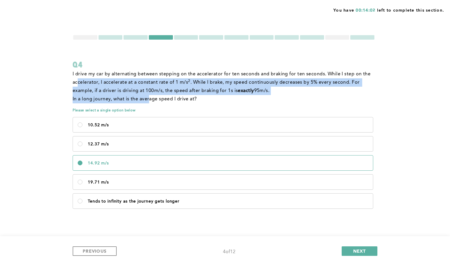
drag, startPoint x: 78, startPoint y: 76, endPoint x: 149, endPoint y: 101, distance: 75.0
click at [149, 101] on div "I drive my car by alternating between stepping on the accelerator for ten secon…" at bounding box center [224, 86] width 302 height 33
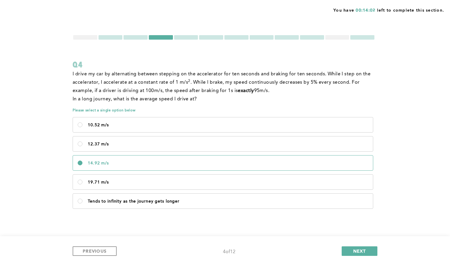
click at [149, 101] on p "In a long journey, what is the average speed I drive at?" at bounding box center [224, 99] width 302 height 8
click at [355, 251] on span "NEXT" at bounding box center [359, 251] width 13 height 6
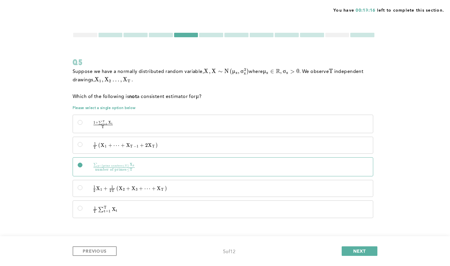
scroll to position [2, 0]
click at [54, 134] on div "You have 00:13:15 left to complete this section. Q5 Suppose we have a normally …" at bounding box center [225, 132] width 450 height 268
drag, startPoint x: 114, startPoint y: 192, endPoint x: 108, endPoint y: 167, distance: 26.1
click at [114, 192] on span "2 T" at bounding box center [111, 191] width 5 height 4
click at [82, 190] on input "1 2 X 1 + 1 2 T ( X 2 + X 3 + ⋯ + X T ) \quad \frac{1}{2}X_1 + \frac{1}{2T}\lef…" at bounding box center [80, 187] width 5 height 5
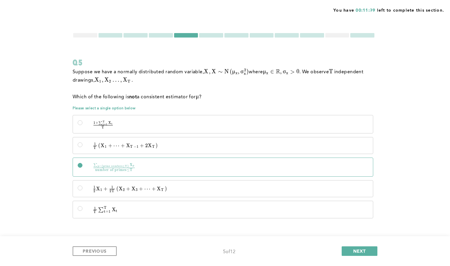
radio input "true"
click at [101, 149] on label "1 T ( X 1 + ⋯ + X T − 1 + 2 X T ) \quad \frac{1}{T}\left(X_1 + \cdots + X_{T-1}…" at bounding box center [223, 145] width 300 height 16
click at [82, 147] on input "1 T ( X 1 + ⋯ + X T − 1 + 2 X T ) \quad \frac{1}{T}\left(X_1 + \cdots + X_{T-1}…" at bounding box center [80, 144] width 5 height 5
radio input "true"
drag, startPoint x: 362, startPoint y: 251, endPoint x: 311, endPoint y: 192, distance: 77.8
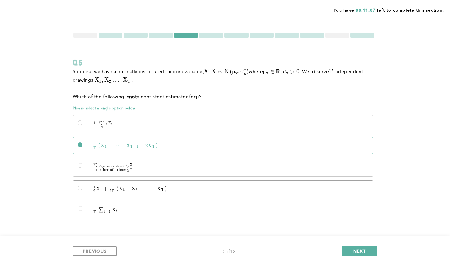
click at [311, 192] on form "Q5 Suppose we have a normally distributed random variable, X , X ∼ N ( μ x , σ …" at bounding box center [224, 129] width 302 height 195
click at [272, 170] on p "∑ p ∈ { prime numbers ≤ T } X p number of primes ≤ T \quad \frac{\sum_{p \in \{…" at bounding box center [228, 167] width 280 height 8
click at [82, 167] on input "∑ p ∈ { prime numbers ≤ T } X p number of primes ≤ T \quad \frac{\sum_{p \in \{…" at bounding box center [80, 165] width 5 height 5
radio input "true"
click at [368, 251] on button "NEXT" at bounding box center [359, 251] width 36 height 10
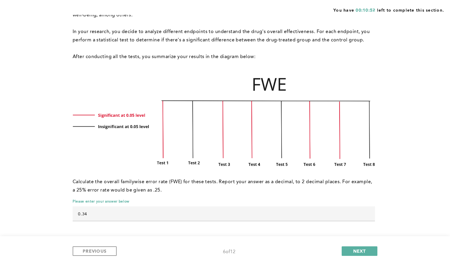
scroll to position [76, 0]
click at [356, 250] on span "NEXT" at bounding box center [359, 251] width 13 height 6
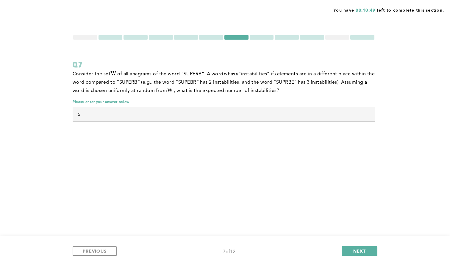
scroll to position [0, 0]
click at [349, 252] on button "NEXT" at bounding box center [359, 251] width 36 height 10
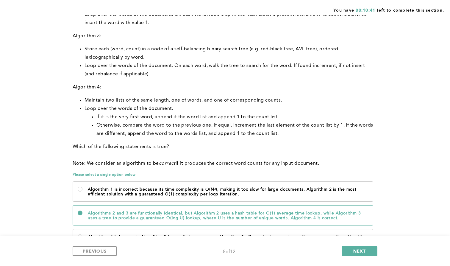
scroll to position [146, 0]
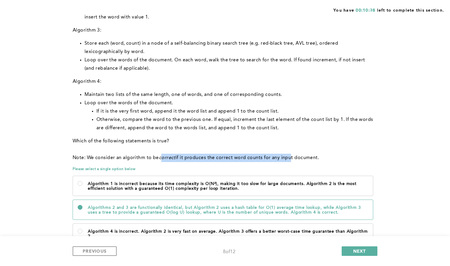
drag, startPoint x: 167, startPoint y: 157, endPoint x: 286, endPoint y: 156, distance: 119.3
click at [286, 156] on p "Note: We consider an algorithm to be correct if it produces the correct word co…" at bounding box center [224, 157] width 302 height 8
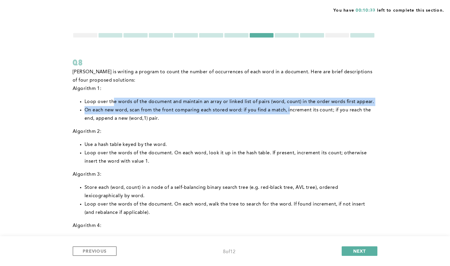
scroll to position [0, 0]
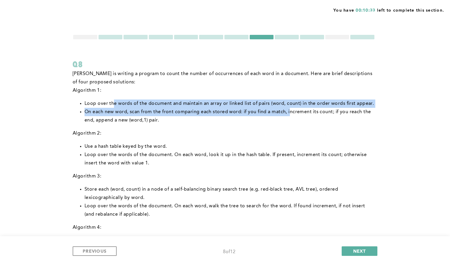
drag, startPoint x: 115, startPoint y: 104, endPoint x: 289, endPoint y: 112, distance: 174.5
click at [289, 112] on ul "Loop over the words of the document and maintain an array or linked list of pai…" at bounding box center [224, 111] width 302 height 25
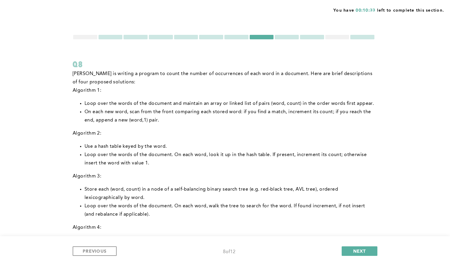
click at [289, 112] on li "On each new word, scan from the front comparing each stored word: if you find a…" at bounding box center [229, 116] width 290 height 17
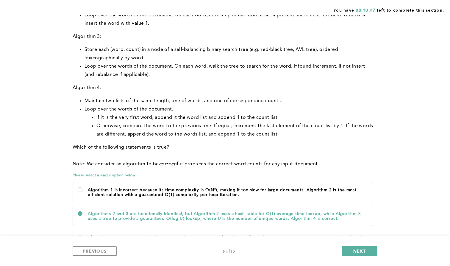
scroll to position [141, 0]
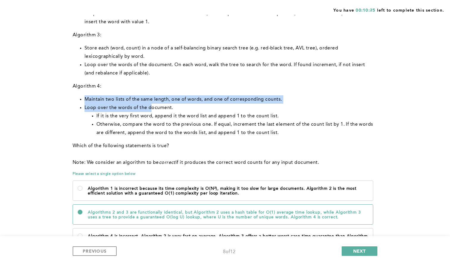
drag, startPoint x: 86, startPoint y: 98, endPoint x: 149, endPoint y: 105, distance: 64.0
click at [149, 105] on ul "Maintain two lists of the same length, one of words, and one of corresponding c…" at bounding box center [224, 116] width 302 height 42
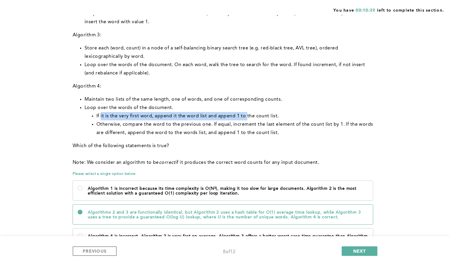
drag, startPoint x: 100, startPoint y: 116, endPoint x: 246, endPoint y: 114, distance: 146.1
click at [246, 114] on li "If it is the very first word, append it the word list and append 1 to the count…" at bounding box center [235, 116] width 278 height 8
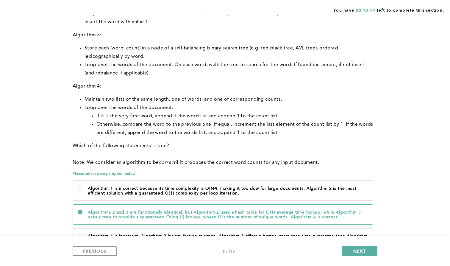
drag, startPoint x: 246, startPoint y: 114, endPoint x: 228, endPoint y: 116, distance: 18.5
click at [246, 114] on li "If it is the very first word, append it the word list and append 1 to the count…" at bounding box center [235, 116] width 278 height 8
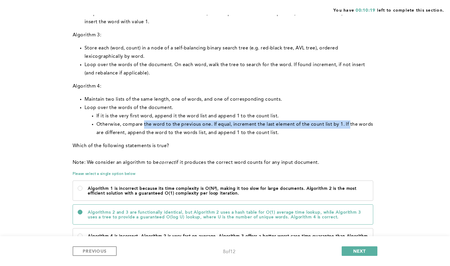
drag, startPoint x: 144, startPoint y: 123, endPoint x: 348, endPoint y: 122, distance: 204.0
click at [348, 122] on li "Otherwise, compare the word to the previous one. If equal, increment the last e…" at bounding box center [235, 128] width 278 height 17
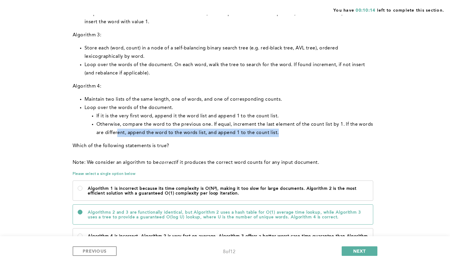
drag, startPoint x: 118, startPoint y: 133, endPoint x: 249, endPoint y: 135, distance: 130.9
click at [249, 135] on li "Otherwise, compare the word to the previous one. If equal, increment the last e…" at bounding box center [235, 128] width 278 height 17
drag, startPoint x: 130, startPoint y: 163, endPoint x: 323, endPoint y: 164, distance: 193.3
click at [323, 164] on p "Note: We consider an algorithm to be correct if it produces the correct word co…" at bounding box center [224, 162] width 302 height 8
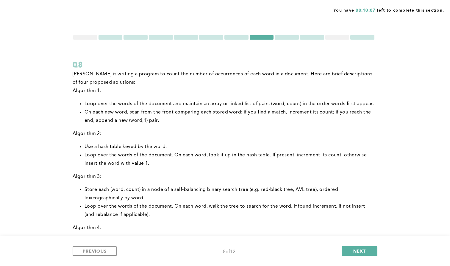
scroll to position [0, 0]
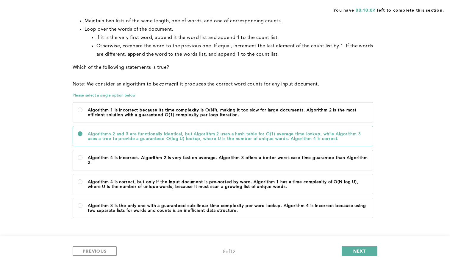
click at [150, 157] on p "Algorithm 4 is incorrect. Algorithm 2 is very fast on average. Algorithm 3 offe…" at bounding box center [228, 160] width 280 height 10
click at [82, 157] on 2\ "Algorithm 4 is incorrect. Algorithm 2 is very fast on average. Algorithm 3 offe…" at bounding box center [80, 157] width 5 height 5
radio 2\ "true"
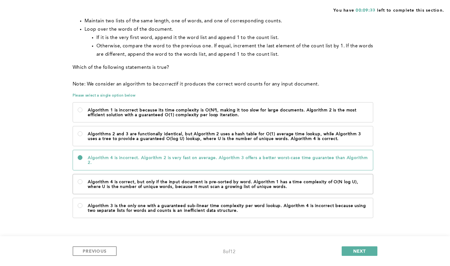
scroll to position [224, 0]
click at [362, 254] on button "NEXT" at bounding box center [359, 251] width 36 height 10
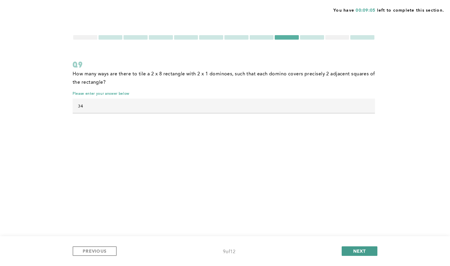
click at [362, 254] on button "NEXT" at bounding box center [359, 251] width 36 height 10
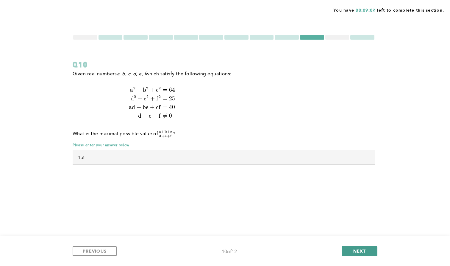
click at [354, 249] on span "NEXT" at bounding box center [359, 251] width 13 height 6
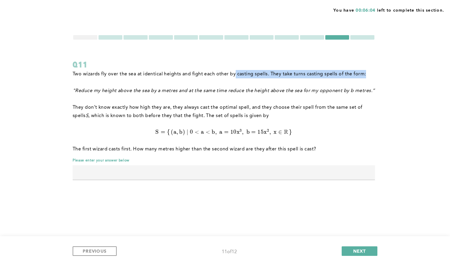
drag, startPoint x: 288, startPoint y: 70, endPoint x: 237, endPoint y: 79, distance: 51.4
click at [374, 71] on p "Two wizards fly over the sea at identical heights and fight each other by casti…" at bounding box center [224, 74] width 302 height 8
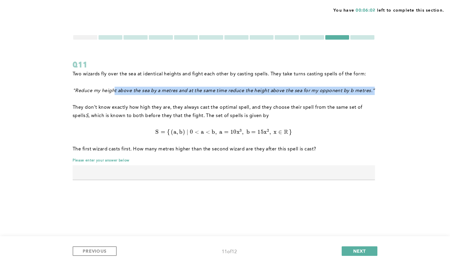
drag, startPoint x: 115, startPoint y: 89, endPoint x: 263, endPoint y: 94, distance: 148.5
click at [263, 94] on p ""Reduce my height above the sea by a metres and at the same time reduce the hei…" at bounding box center [224, 91] width 302 height 8
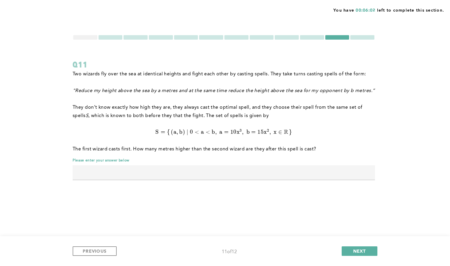
click at [263, 94] on p ""Reduce my height above the sea by a metres and at the same time reduce the hei…" at bounding box center [224, 91] width 302 height 8
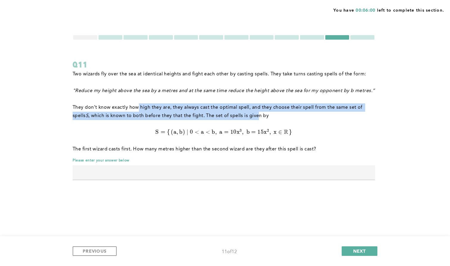
drag, startPoint x: 138, startPoint y: 106, endPoint x: 245, endPoint y: 112, distance: 107.6
click at [245, 112] on p "They don’t know exactly how high they are, they always cast the optimal spell, …" at bounding box center [224, 111] width 302 height 17
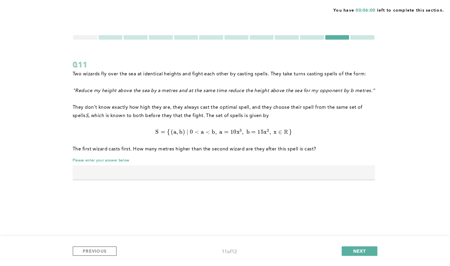
drag, startPoint x: 245, startPoint y: 112, endPoint x: 231, endPoint y: 115, distance: 13.9
click at [245, 112] on p "They don’t know exactly how high they are, they always cast the optimal spell, …" at bounding box center [224, 111] width 302 height 17
drag, startPoint x: 173, startPoint y: 130, endPoint x: 216, endPoint y: 132, distance: 42.3
click at [216, 132] on span "S = { ( a , b ) ∣ 0 < a < b , a = 1 0 x 3 , b = 1 5 x 2 , x ∈ R }" at bounding box center [223, 131] width 137 height 7
drag, startPoint x: 215, startPoint y: 132, endPoint x: 156, endPoint y: 122, distance: 59.8
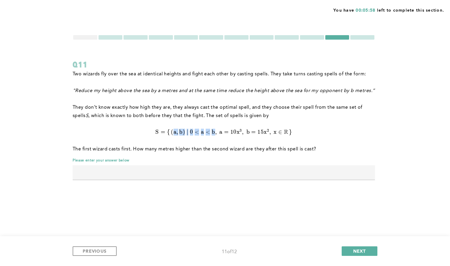
click at [215, 132] on span "," at bounding box center [215, 131] width 1 height 7
drag, startPoint x: 113, startPoint y: 115, endPoint x: 184, endPoint y: 117, distance: 71.4
click at [184, 117] on p "They don’t know exactly how high they are, they always cast the optimal spell, …" at bounding box center [224, 111] width 302 height 17
drag, startPoint x: 184, startPoint y: 117, endPoint x: 194, endPoint y: 116, distance: 9.9
click at [185, 117] on p "They don’t know exactly how high they are, they always cast the optimal spell, …" at bounding box center [224, 111] width 302 height 17
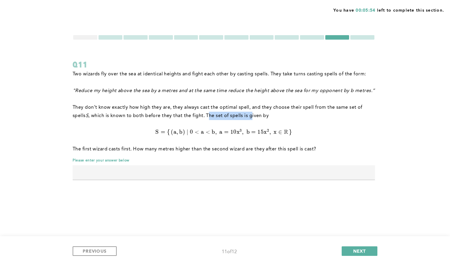
drag, startPoint x: 215, startPoint y: 115, endPoint x: 238, endPoint y: 115, distance: 23.2
click at [238, 115] on p "They don’t know exactly how high they are, they always cast the optimal spell, …" at bounding box center [224, 111] width 302 height 17
drag, startPoint x: 238, startPoint y: 115, endPoint x: 221, endPoint y: 129, distance: 22.6
click at [238, 115] on p "They don’t know exactly how high they are, they always cast the optimal spell, …" at bounding box center [224, 111] width 302 height 17
click at [148, 174] on input "text" at bounding box center [224, 172] width 302 height 14
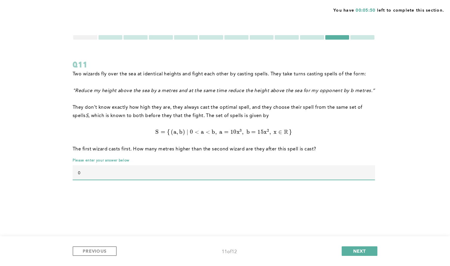
type input "0"
click at [144, 198] on div "You have 00:05:49 left to complete this section. Q11 Two wizards fly over the s…" at bounding box center [225, 133] width 450 height 266
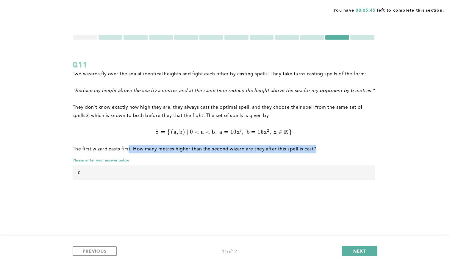
drag, startPoint x: 128, startPoint y: 149, endPoint x: 314, endPoint y: 151, distance: 185.9
click at [314, 151] on p "The first wizard casts first. How many metres higher than the second wizard are…" at bounding box center [224, 149] width 302 height 8
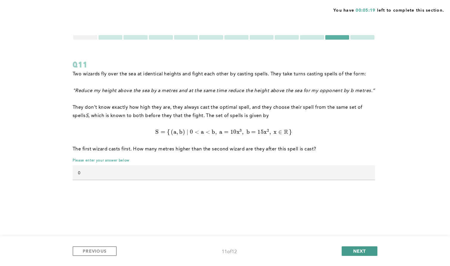
click at [358, 248] on span "NEXT" at bounding box center [359, 251] width 13 height 6
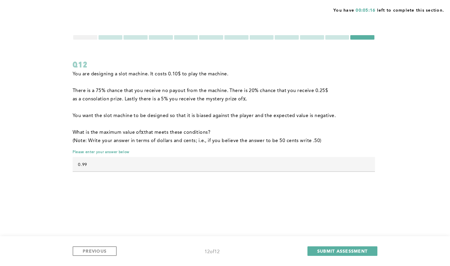
click at [82, 37] on div at bounding box center [85, 37] width 24 height 4
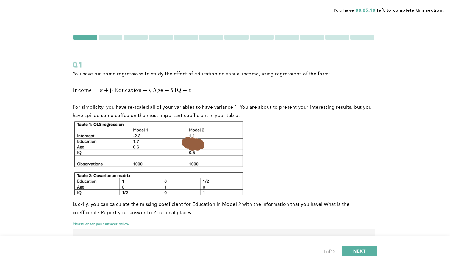
click at [336, 37] on div at bounding box center [337, 37] width 24 height 4
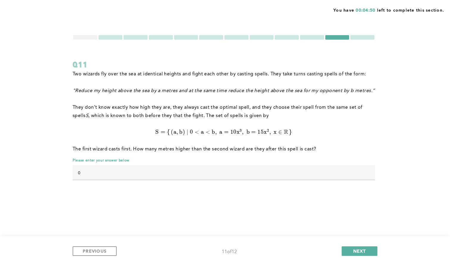
click at [83, 33] on div "You have 00:04:50 left to complete this section. Q11 Two wizards fly over the s…" at bounding box center [225, 133] width 450 height 266
click at [83, 38] on div at bounding box center [85, 37] width 24 height 4
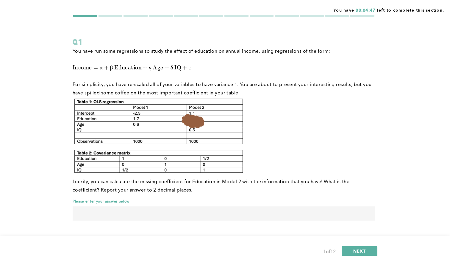
scroll to position [23, 0]
click at [331, 16] on div at bounding box center [337, 14] width 24 height 4
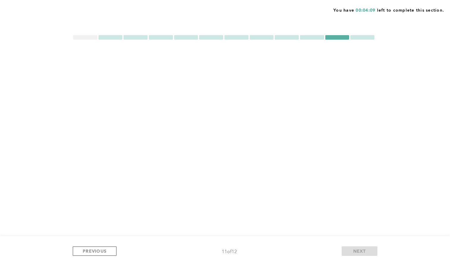
scroll to position [0, 0]
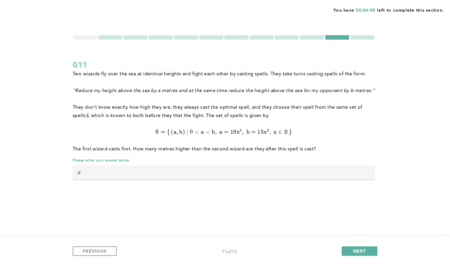
click at [100, 179] on div at bounding box center [224, 179] width 302 height 1
click at [100, 178] on input "0" at bounding box center [224, 172] width 302 height 14
type input "5"
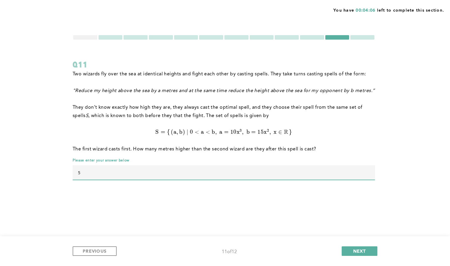
click at [45, 133] on div "You have 00:04:06 left to complete this section. Q11 Two wizards fly over the s…" at bounding box center [225, 133] width 450 height 266
click at [117, 36] on div at bounding box center [110, 37] width 24 height 4
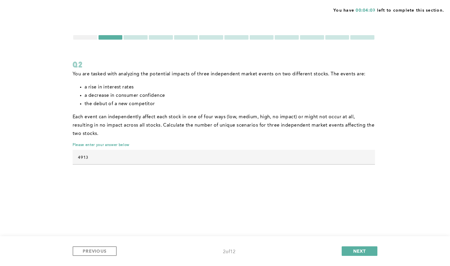
click at [85, 37] on div at bounding box center [85, 37] width 24 height 4
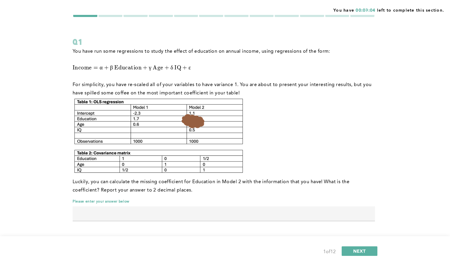
scroll to position [23, 0]
click at [106, 214] on input "text" at bounding box center [224, 213] width 302 height 14
type input "1.45"
click at [115, 163] on img at bounding box center [159, 135] width 172 height 77
click at [364, 253] on span "NEXT" at bounding box center [359, 251] width 13 height 6
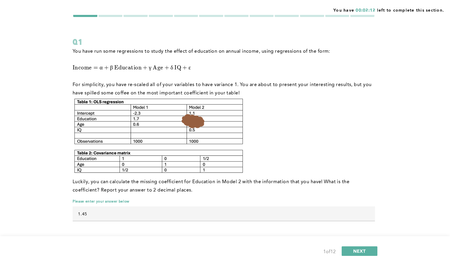
scroll to position [0, 0]
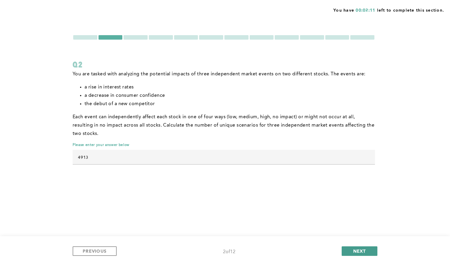
click at [351, 249] on button "NEXT" at bounding box center [359, 251] width 36 height 10
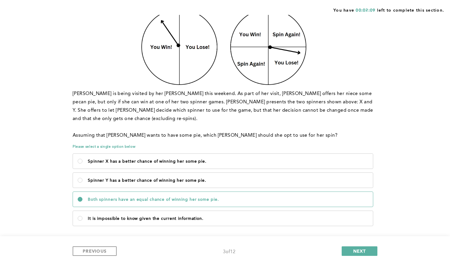
scroll to position [70, 0]
drag, startPoint x: 360, startPoint y: 250, endPoint x: 337, endPoint y: 244, distance: 23.3
click at [360, 250] on span "NEXT" at bounding box center [359, 251] width 13 height 6
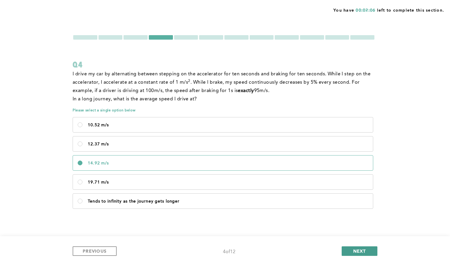
click at [369, 249] on button "NEXT" at bounding box center [359, 251] width 36 height 10
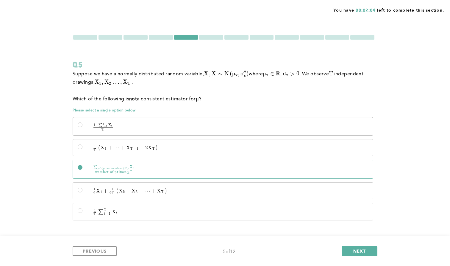
click at [95, 124] on span "1" at bounding box center [94, 125] width 2 height 4
click at [82, 124] on input "1 + ∑ t = 1 T X t T \quad \frac{1 + \sum_{t=1}^{T} X_t}{T} T 1 + ∑ t = 1 T ​ X …" at bounding box center [80, 124] width 5 height 5
radio input "true"
drag, startPoint x: 99, startPoint y: 153, endPoint x: 99, endPoint y: 157, distance: 4.8
click at [99, 153] on label "1 T ( X 1 + ⋯ + X T − 1 + 2 X T ) \quad \frac{1}{T}\left(X_1 + \cdots + X_{T-1}…" at bounding box center [223, 147] width 300 height 16
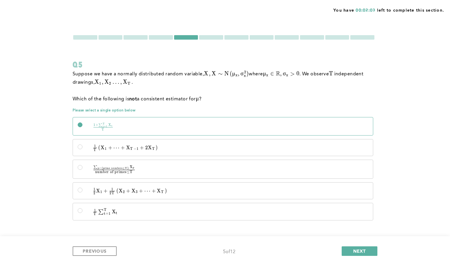
click at [82, 149] on input "1 T ( X 1 + ⋯ + X T − 1 + 2 X T ) \quad \frac{1}{T}\left(X_1 + \cdots + X_{T-1}…" at bounding box center [80, 146] width 5 height 5
radio input "true"
drag, startPoint x: 96, startPoint y: 168, endPoint x: 104, endPoint y: 175, distance: 10.1
click at [96, 168] on span "∑" at bounding box center [95, 167] width 4 height 4
click at [82, 168] on input "∑ p ∈ { prime numbers ≤ T } X p number of primes ≤ T \quad \frac{\sum_{p \in \{…" at bounding box center [80, 167] width 5 height 5
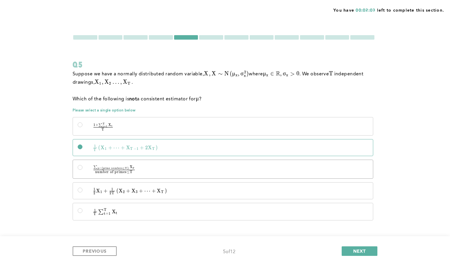
radio input "true"
click at [107, 193] on span "+" at bounding box center [106, 191] width 4 height 6
click at [82, 192] on input "1 2 X 1 + 1 2 T ( X 2 + X 3 + ⋯ + X T ) \quad \frac{1}{2}X_1 + \frac{1}{2T}\lef…" at bounding box center [80, 189] width 5 height 5
radio input "true"
drag, startPoint x: 103, startPoint y: 173, endPoint x: 99, endPoint y: 186, distance: 14.5
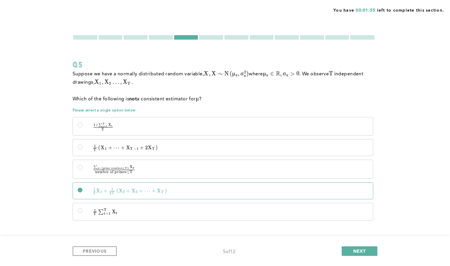
click at [103, 173] on span at bounding box center [113, 172] width 41 height 2
click at [82, 170] on input "∑ p ∈ { prime numbers ≤ T } X p number of primes ≤ T \quad \frac{\sum_{p \in \{…" at bounding box center [80, 167] width 5 height 5
radio input "true"
drag, startPoint x: 99, startPoint y: 189, endPoint x: 98, endPoint y: 171, distance: 17.6
click at [99, 188] on span "X" at bounding box center [98, 191] width 4 height 6
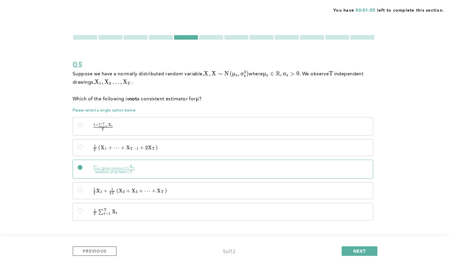
click at [82, 188] on input "1 2 X 1 + 1 2 T ( X 2 + X 3 + ⋯ + X T ) \quad \frac{1}{2}X_1 + \frac{1}{2T}\lef…" at bounding box center [80, 189] width 5 height 5
radio input "true"
click at [98, 171] on span at bounding box center [113, 172] width 41 height 2
click at [82, 170] on input "∑ p ∈ { prime numbers ≤ T } X p number of primes ≤ T \quad \frac{\sum_{p \in \{…" at bounding box center [80, 167] width 5 height 5
radio input "true"
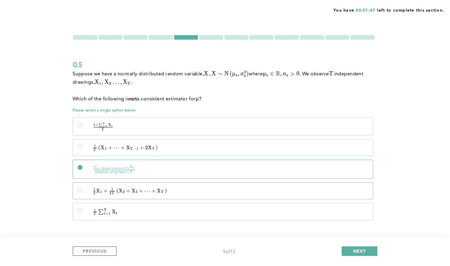
click at [97, 186] on label "1 2 X 1 + 1 2 T ( X 2 + X 3 + ⋯ + X T ) \quad \frac{1}{2}X_1 + \frac{1}{2T}\lef…" at bounding box center [223, 190] width 300 height 16
click at [82, 187] on input "1 2 X 1 + 1 2 T ( X 2 + X 3 + ⋯ + X T ) \quad \frac{1}{2}X_1 + \frac{1}{2T}\lef…" at bounding box center [80, 189] width 5 height 5
radio input "true"
click at [106, 172] on span at bounding box center [113, 172] width 41 height 2
click at [82, 170] on input "∑ p ∈ { prime numbers ≤ T } X p number of primes ≤ T \quad \frac{\sum_{p \in \{…" at bounding box center [80, 167] width 5 height 5
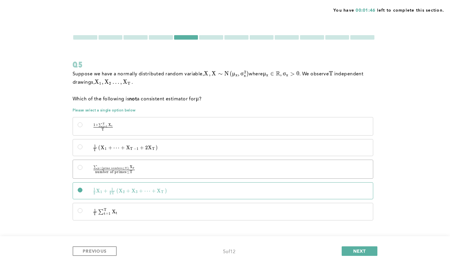
radio input "true"
click at [110, 176] on span at bounding box center [111, 176] width 5 height 0
click at [82, 190] on input "1 2 X 1 + 1 2 T ( X 2 + X 3 + ⋯ + X T ) \quad \frac{1}{2}X_1 + \frac{1}{2T}\lef…" at bounding box center [80, 189] width 5 height 5
radio input "true"
click at [359, 250] on span "NEXT" at bounding box center [359, 251] width 13 height 6
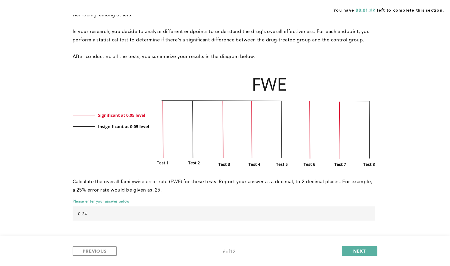
scroll to position [76, 0]
click at [354, 250] on span "NEXT" at bounding box center [359, 251] width 13 height 6
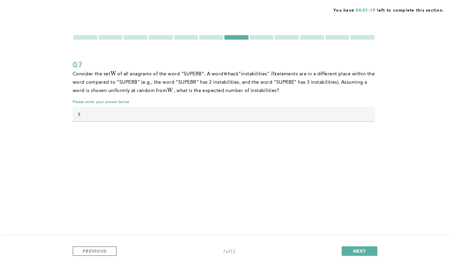
click at [164, 93] on p "Consider the set W W W of all anagrams of the word “SUPERB”. A word w w w has x…" at bounding box center [224, 82] width 302 height 25
click at [365, 254] on button "NEXT" at bounding box center [359, 251] width 36 height 10
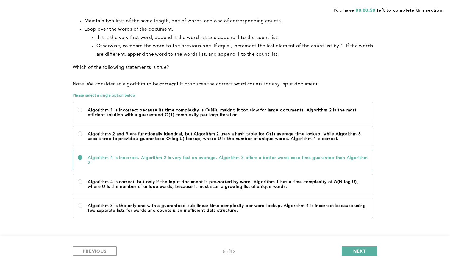
scroll to position [224, 0]
click at [126, 162] on p "Algorithm 4 is incorrect. Algorithm 2 is very fast on average. Algorithm 3 offe…" at bounding box center [228, 160] width 280 height 10
click at [82, 160] on 2\ "Algorithm 4 is incorrect. Algorithm 2 is very fast on average. Algorithm 3 offe…" at bounding box center [80, 157] width 5 height 5
click at [107, 136] on p "Algorithms 2 and 3 are functionally identical, but Algorithm 2 uses a hash tabl…" at bounding box center [228, 136] width 280 height 10
click at [82, 136] on correct\ "Algorithms 2 and 3 are functionally identical, but Algorithm 2 uses a hash tabl…" at bounding box center [80, 133] width 5 height 5
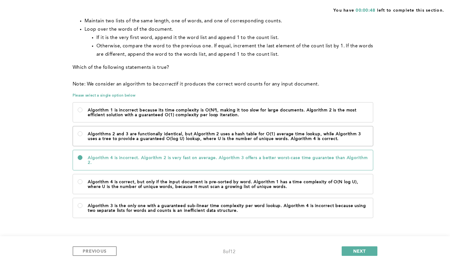
radio correct\ "true"
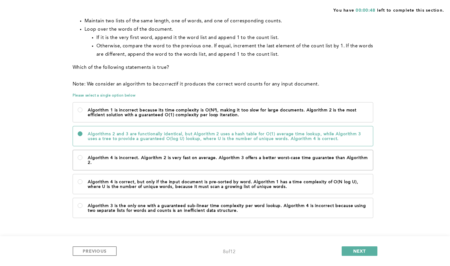
drag, startPoint x: 93, startPoint y: 161, endPoint x: 95, endPoint y: 153, distance: 7.9
click at [93, 161] on p "Algorithm 4 is incorrect. Algorithm 2 is very fast on average. Algorithm 3 offe…" at bounding box center [228, 160] width 280 height 10
click at [82, 160] on 2\ "Algorithm 4 is incorrect. Algorithm 2 is very fast on average. Algorithm 3 offe…" at bounding box center [80, 157] width 5 height 5
radio 2\ "true"
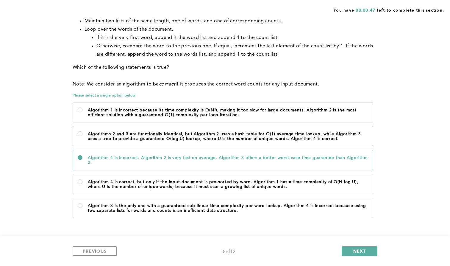
drag, startPoint x: 97, startPoint y: 137, endPoint x: 95, endPoint y: 141, distance: 4.0
click at [97, 137] on p "Algorithms 2 and 3 are functionally identical, but Algorithm 2 uses a hash tabl…" at bounding box center [228, 136] width 280 height 10
click at [82, 136] on correct\ "Algorithms 2 and 3 are functionally identical, but Algorithm 2 uses a hash tabl…" at bounding box center [80, 133] width 5 height 5
radio correct\ "true"
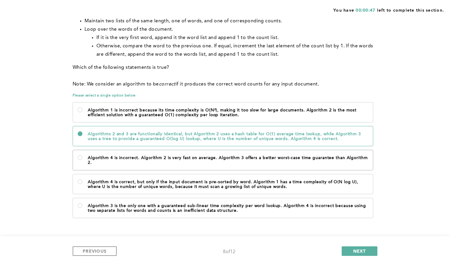
click at [86, 163] on label "Algorithm 4 is incorrect. Algorithm 2 is very fast on average. Algorithm 3 offe…" at bounding box center [223, 160] width 300 height 20
click at [82, 160] on 2\ "Algorithm 4 is incorrect. Algorithm 2 is very fast on average. Algorithm 3 offe…" at bounding box center [80, 157] width 5 height 5
radio 2\ "true"
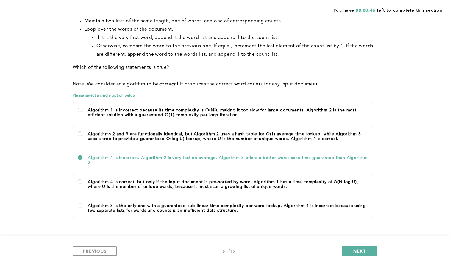
drag, startPoint x: 108, startPoint y: 132, endPoint x: 98, endPoint y: 147, distance: 18.2
click at [108, 132] on p "Algorithms 2 and 3 are functionally identical, but Algorithm 2 uses a hash tabl…" at bounding box center [228, 136] width 280 height 10
click at [82, 132] on correct\ "Algorithms 2 and 3 are functionally identical, but Algorithm 2 uses a hash tabl…" at bounding box center [80, 133] width 5 height 5
radio correct\ "true"
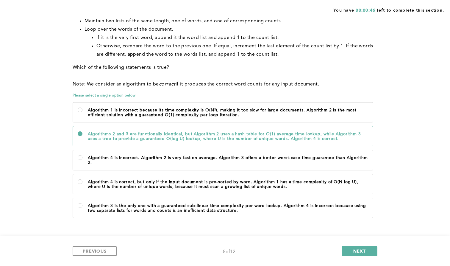
click at [96, 156] on p "Algorithm 4 is incorrect. Algorithm 2 is very fast on average. Algorithm 3 offe…" at bounding box center [228, 160] width 280 height 10
click at [82, 156] on 2\ "Algorithm 4 is incorrect. Algorithm 2 is very fast on average. Algorithm 3 offe…" at bounding box center [80, 157] width 5 height 5
radio 2\ "true"
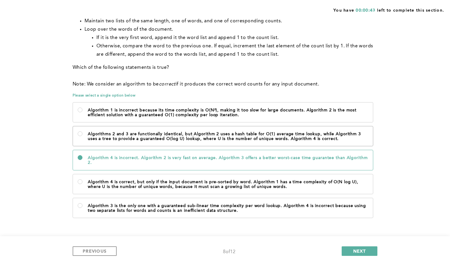
click at [171, 142] on label "Algorithms 2 and 3 are functionally identical, but Algorithm 2 uses a hash tabl…" at bounding box center [223, 136] width 300 height 20
click at [82, 136] on correct\ "Algorithms 2 and 3 are functionally identical, but Algorithm 2 uses a hash tabl…" at bounding box center [80, 133] width 5 height 5
radio correct\ "true"
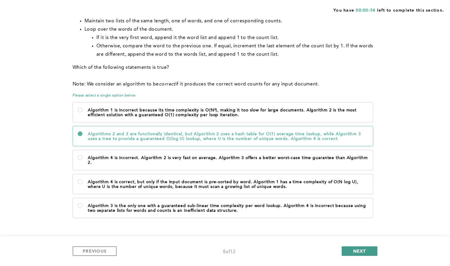
click at [363, 251] on span "NEXT" at bounding box center [359, 251] width 13 height 6
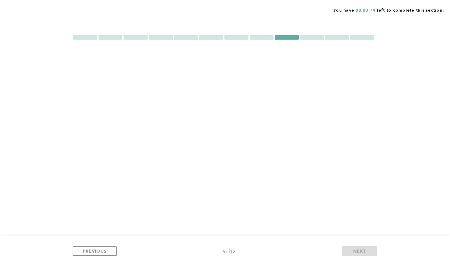
scroll to position [0, 0]
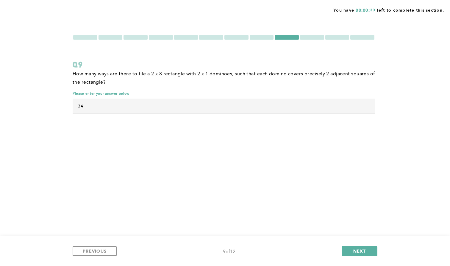
click at [209, 159] on div "You have 00:00:33 left to complete this section. Q9 How many ways are there to …" at bounding box center [225, 133] width 450 height 266
drag, startPoint x: 352, startPoint y: 251, endPoint x: 347, endPoint y: 248, distance: 6.0
click at [352, 251] on button "NEXT" at bounding box center [359, 251] width 36 height 10
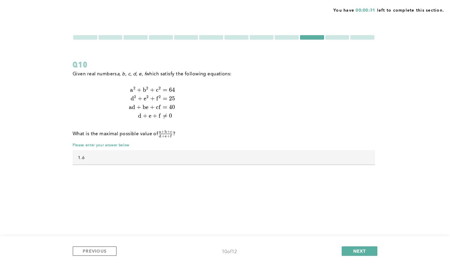
click at [137, 180] on div "You have 00:00:31 left to complete this section. Q10 Given real numbers a, b, c…" at bounding box center [225, 133] width 450 height 266
click at [365, 252] on span "NEXT" at bounding box center [359, 251] width 13 height 6
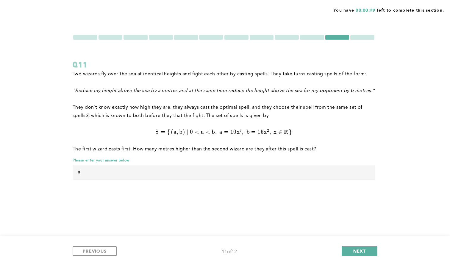
drag, startPoint x: 131, startPoint y: 189, endPoint x: 132, endPoint y: 182, distance: 6.3
click at [131, 189] on div "Q11 Two wizards fly over the sea at identical heights and fight each other by c…" at bounding box center [225, 113] width 305 height 156
click at [131, 176] on input "5" at bounding box center [224, 172] width 302 height 14
click at [128, 185] on span "error placeholder" at bounding box center [224, 183] width 302 height 4
drag, startPoint x: 140, startPoint y: 149, endPoint x: 291, endPoint y: 150, distance: 152.0
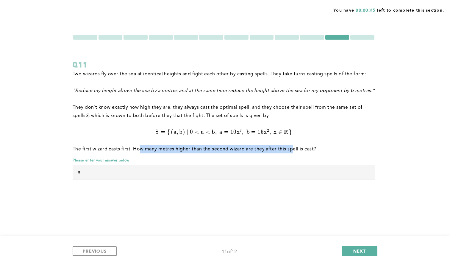
click at [291, 150] on p "The first wizard casts first. How many metres higher than the second wizard are…" at bounding box center [224, 149] width 302 height 8
drag, startPoint x: 291, startPoint y: 150, endPoint x: 295, endPoint y: 154, distance: 4.8
click at [291, 150] on p "The first wizard casts first. How many metres higher than the second wizard are…" at bounding box center [224, 149] width 302 height 8
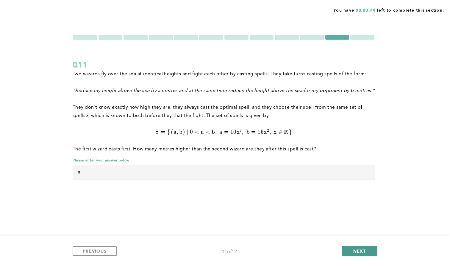
click at [367, 248] on button "NEXT" at bounding box center [359, 251] width 36 height 10
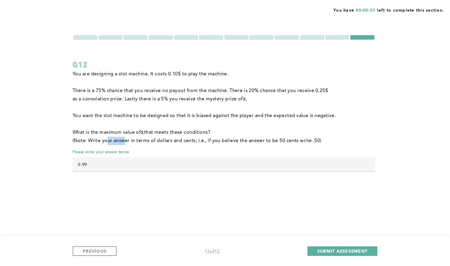
drag, startPoint x: 108, startPoint y: 140, endPoint x: 124, endPoint y: 140, distance: 16.4
click at [124, 140] on p "(Note: Write your answer in terms of dollars and cents; i.e., if you believe th…" at bounding box center [204, 141] width 263 height 8
drag, startPoint x: 107, startPoint y: 132, endPoint x: 206, endPoint y: 134, distance: 99.4
click at [206, 134] on p "What is the maximum value of x x x that meets these conditions?" at bounding box center [204, 132] width 263 height 8
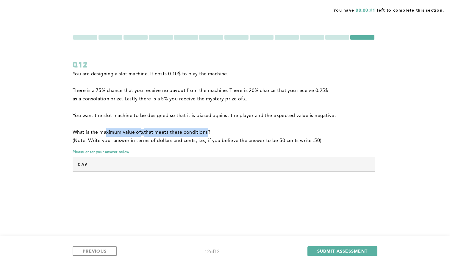
click at [206, 134] on p "What is the maximum value of x x x that meets these conditions?" at bounding box center [204, 132] width 263 height 8
click at [210, 133] on p "What is the maximum value of x x x that meets these conditions?" at bounding box center [204, 132] width 263 height 8
click at [170, 116] on p "You want the slot machine to be designed so that it is biased against the playe…" at bounding box center [204, 116] width 263 height 8
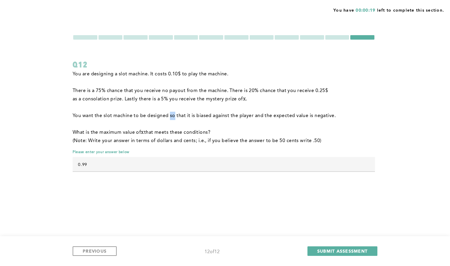
click at [170, 116] on p "You want the slot machine to be designed so that it is biased against the playe…" at bounding box center [204, 116] width 263 height 8
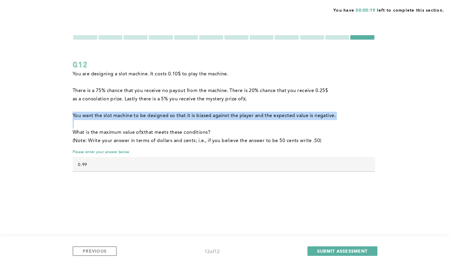
click at [170, 116] on p "You want the slot machine to be designed so that it is biased against the playe…" at bounding box center [204, 116] width 263 height 8
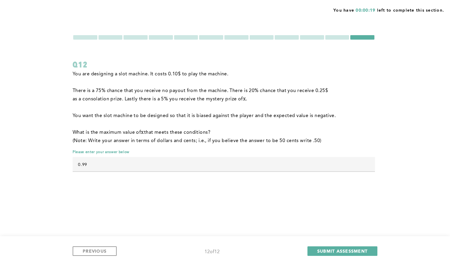
click at [233, 148] on div "You are designing a slot machine. It costs 0.10 $ to play the machine. There is…" at bounding box center [224, 110] width 302 height 80
click at [341, 252] on span "SUBMIT ASSESSMENT" at bounding box center [342, 251] width 50 height 6
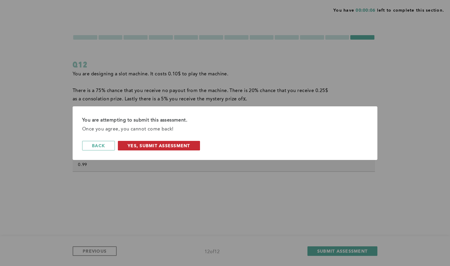
click at [135, 147] on span "Yes, Submit Assessment" at bounding box center [159, 145] width 62 height 6
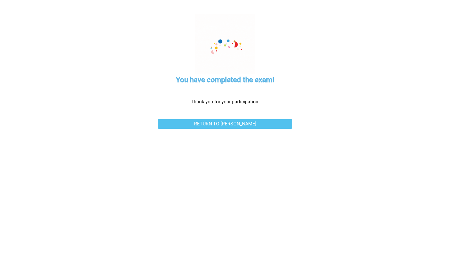
click at [218, 127] on link "Return to [PERSON_NAME]" at bounding box center [225, 124] width 134 height 10
